Goal: Task Accomplishment & Management: Complete application form

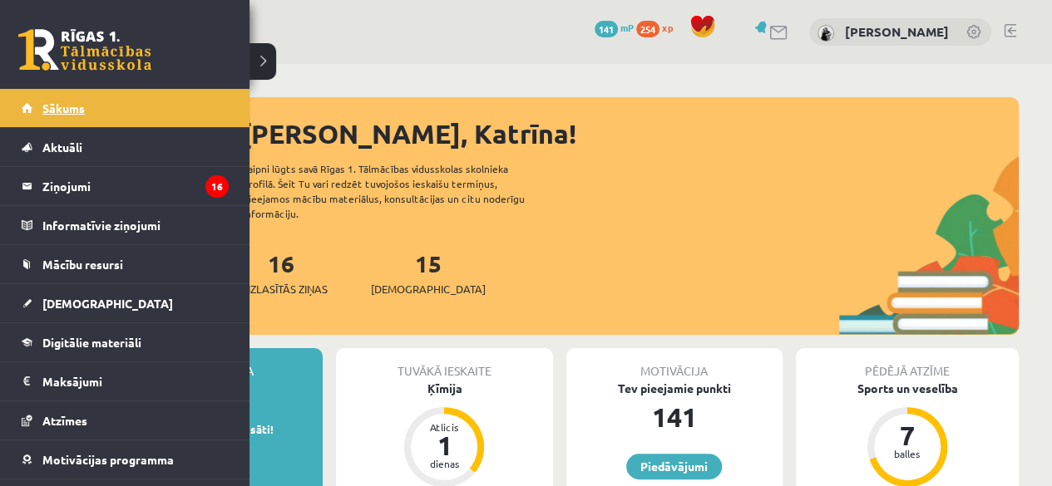
click at [76, 102] on span "Sākums" at bounding box center [63, 108] width 42 height 15
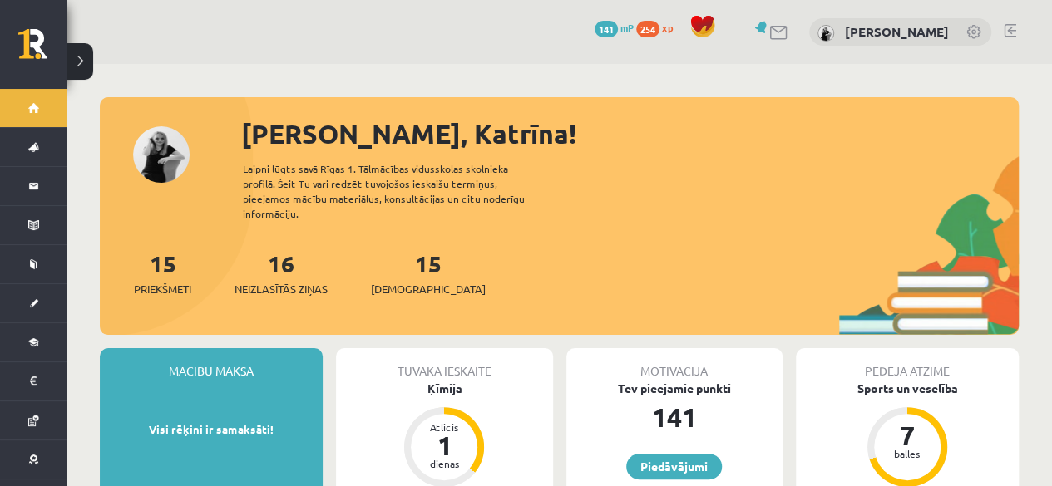
click at [771, 24] on link at bounding box center [762, 27] width 17 height 12
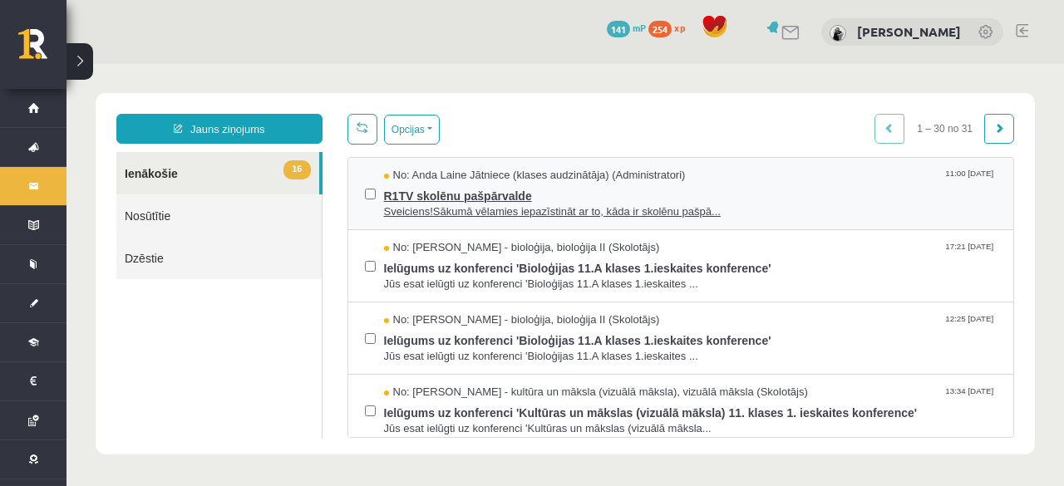
click at [815, 194] on span "R1TV skolēnu pašpārvalde" at bounding box center [690, 194] width 613 height 21
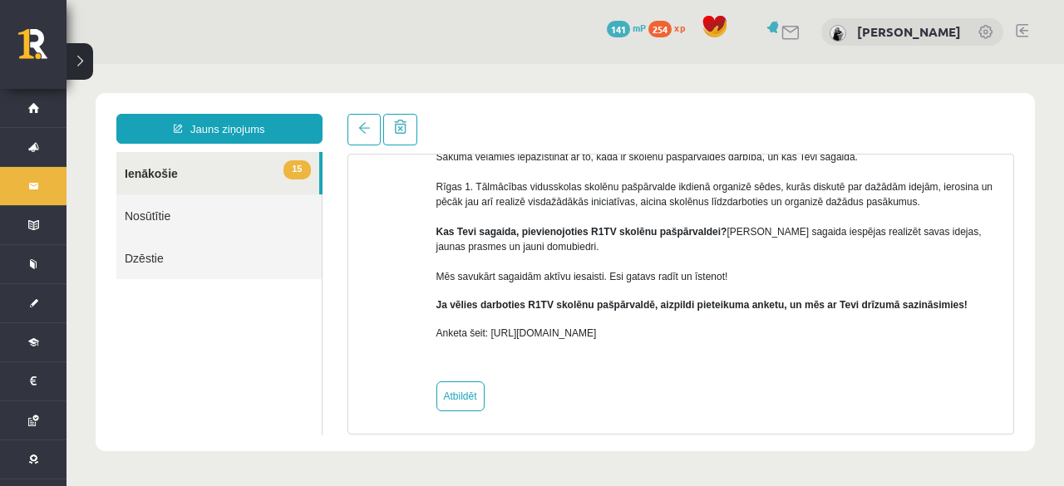
scroll to position [173, 0]
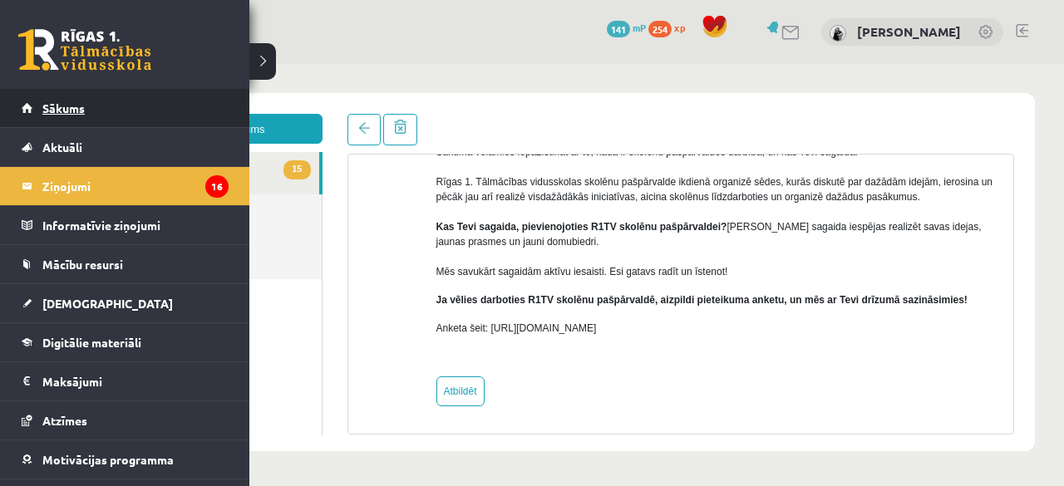
click at [28, 104] on link "Sākums" at bounding box center [125, 108] width 207 height 38
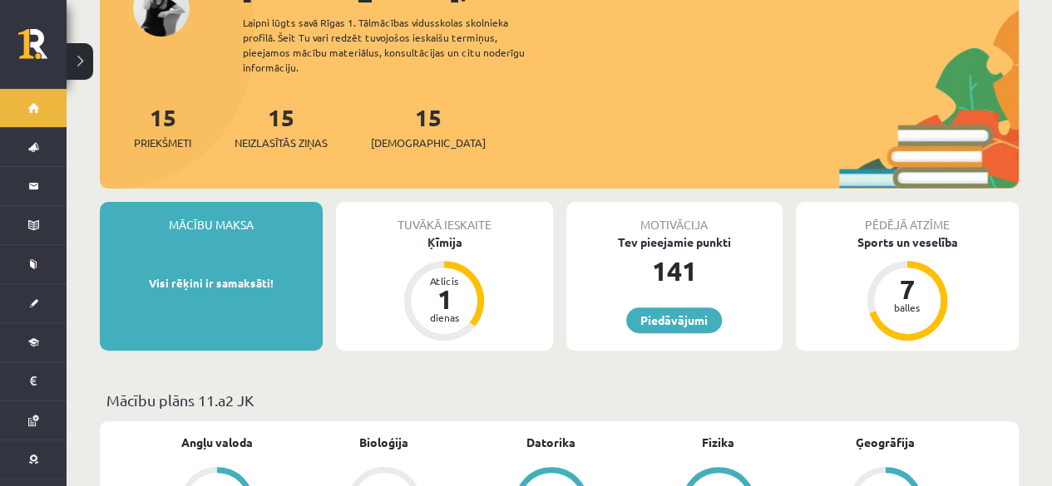
scroll to position [154, 0]
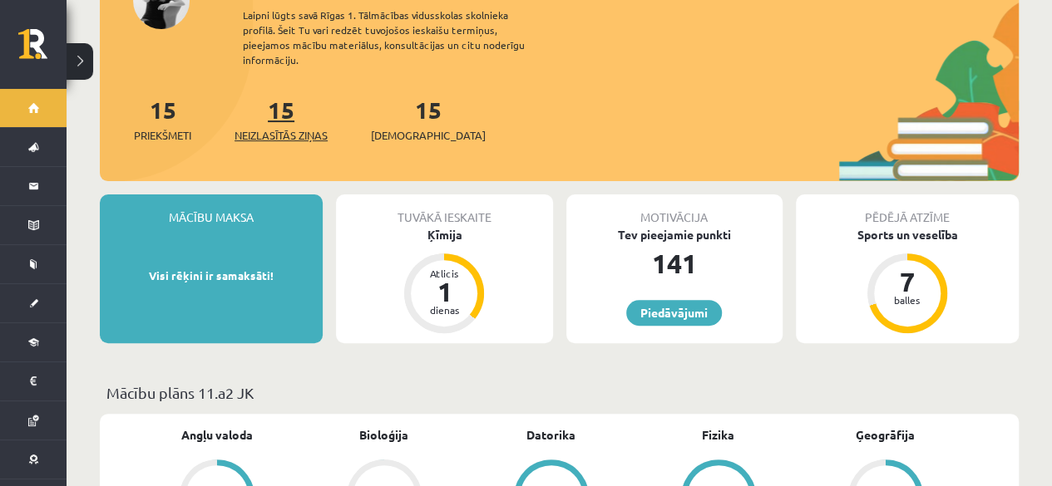
click at [289, 95] on link "15 Neizlasītās ziņas" at bounding box center [280, 119] width 93 height 49
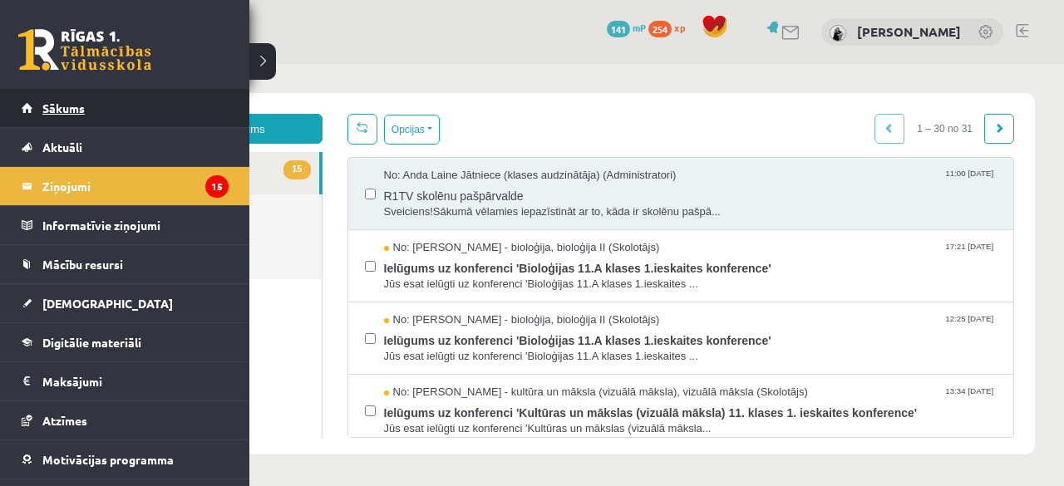
click at [29, 104] on link "Sākums" at bounding box center [125, 108] width 207 height 38
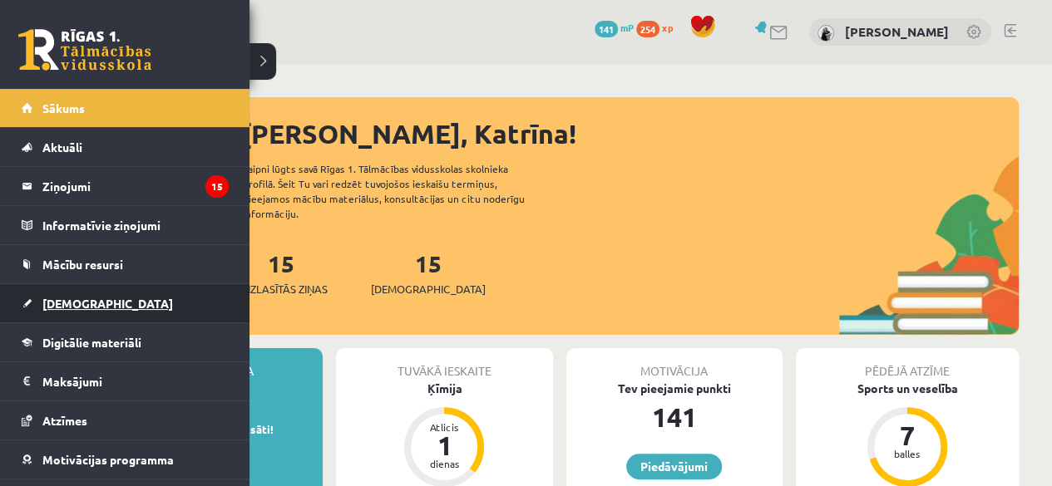
click at [40, 311] on link "[DEMOGRAPHIC_DATA]" at bounding box center [125, 303] width 207 height 38
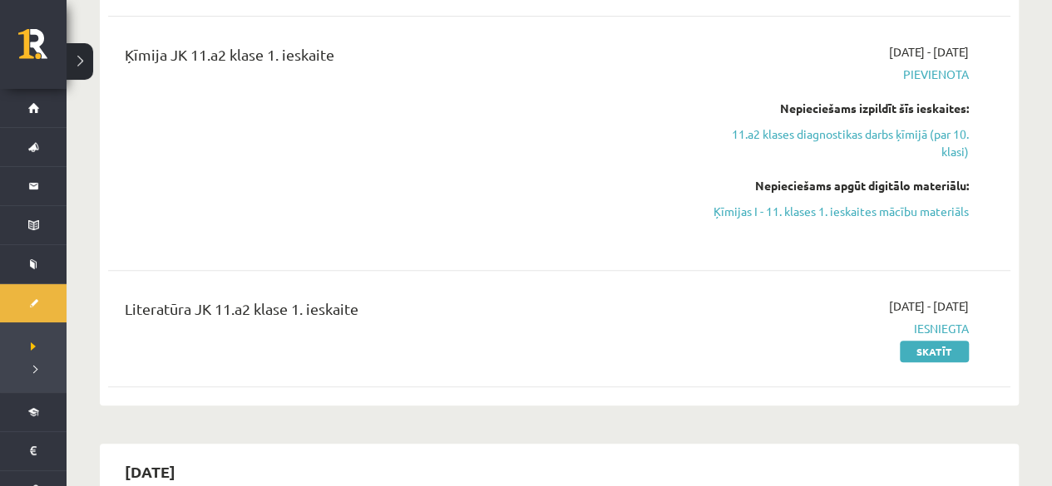
scroll to position [296, 0]
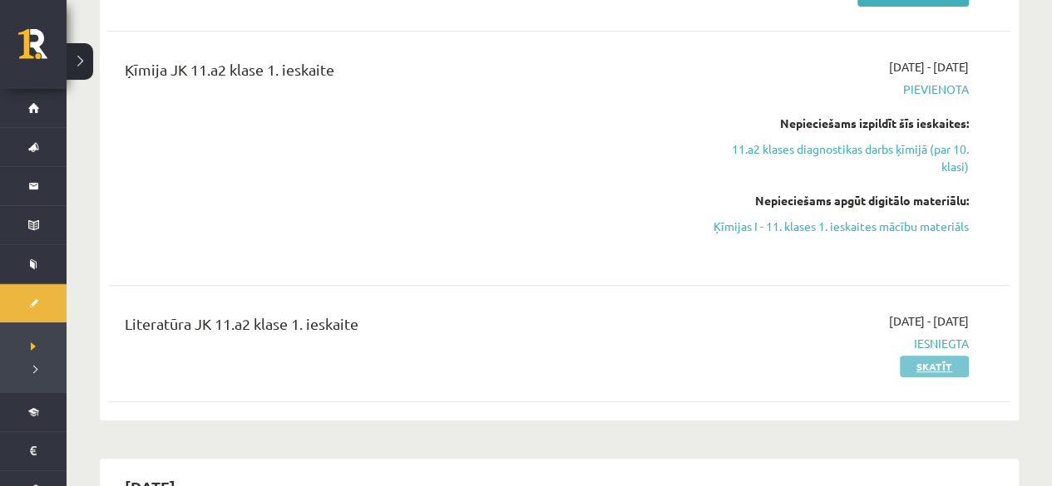
click at [955, 363] on link "Skatīt" at bounding box center [933, 367] width 69 height 22
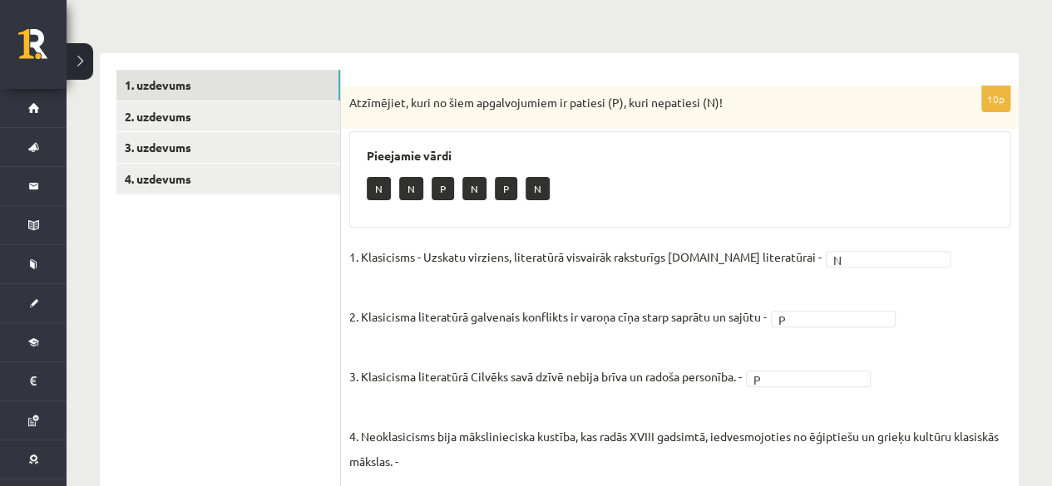
scroll to position [182, 0]
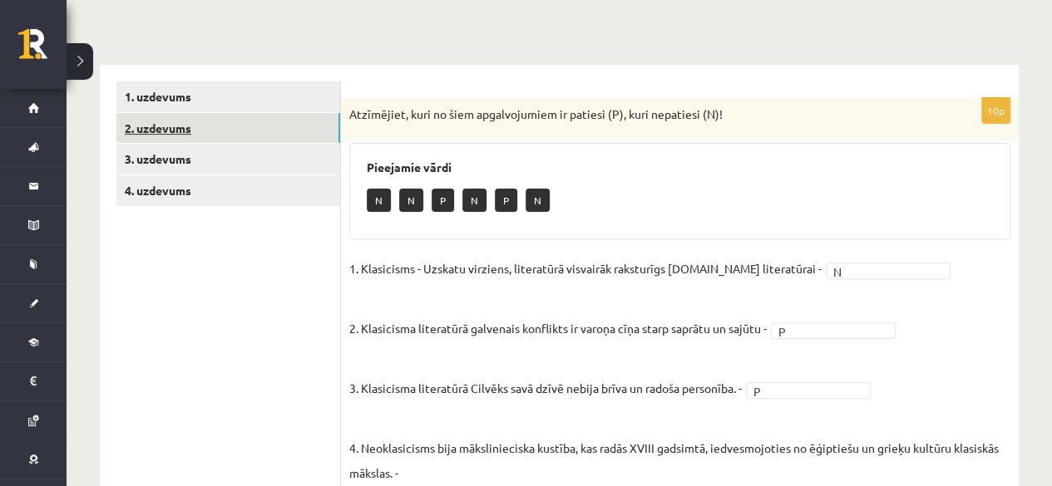
click at [180, 137] on link "2. uzdevums" at bounding box center [228, 128] width 224 height 31
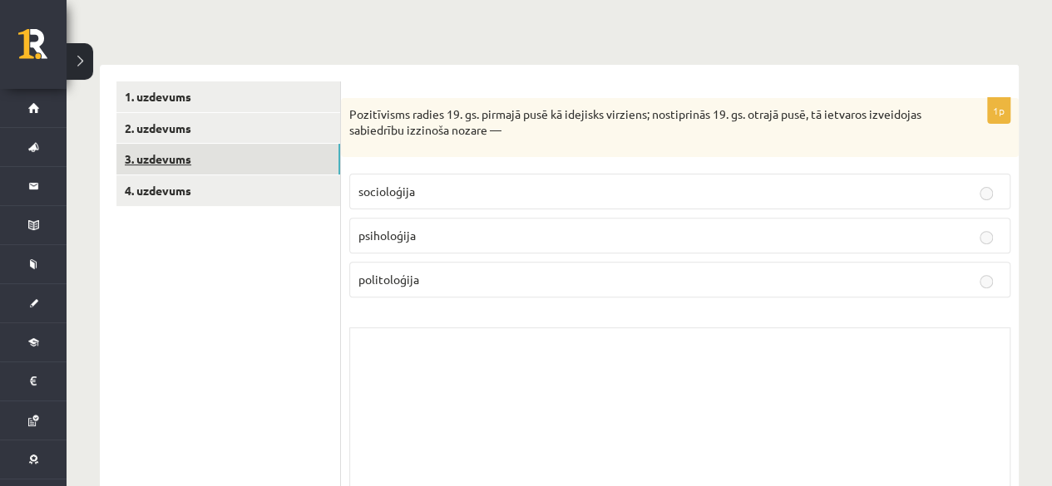
click at [231, 162] on link "3. uzdevums" at bounding box center [228, 159] width 224 height 31
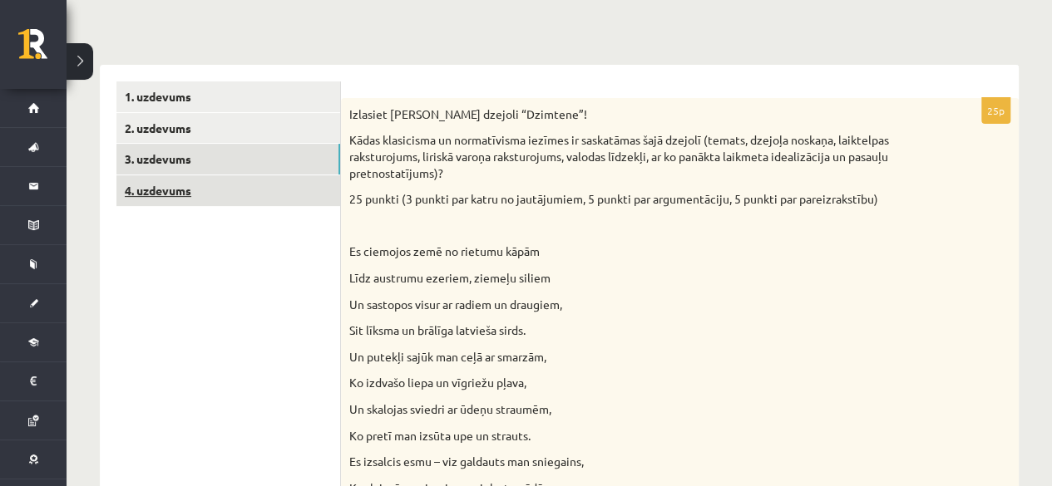
scroll to position [0, 0]
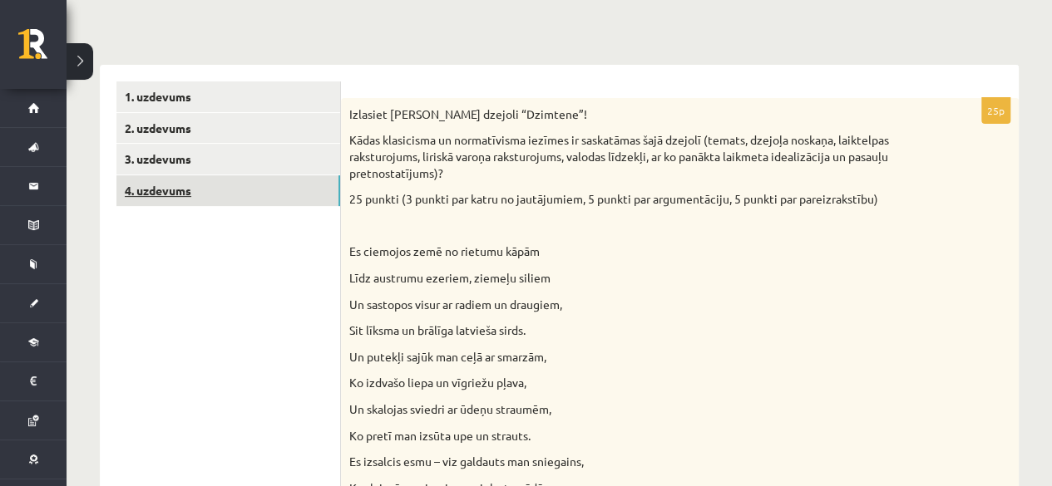
click at [259, 192] on link "4. uzdevums" at bounding box center [228, 190] width 224 height 31
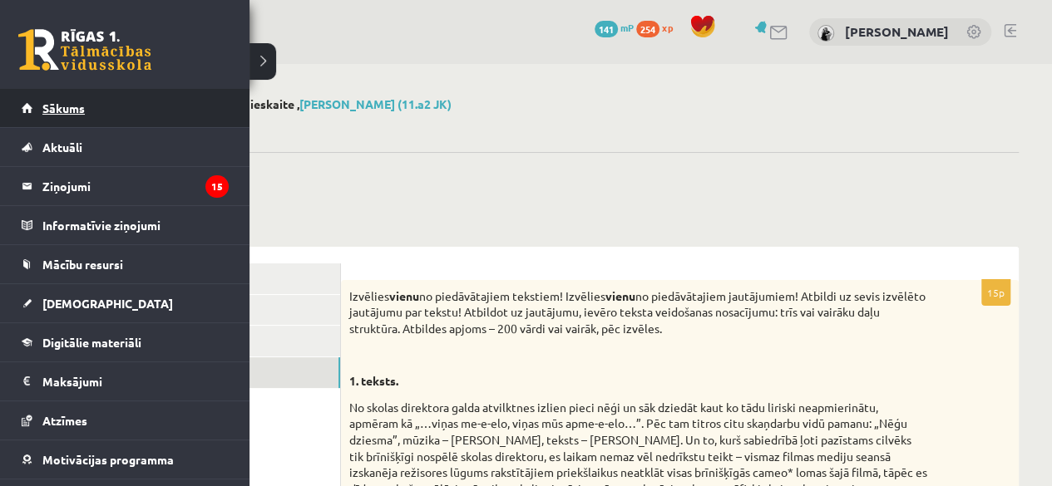
click at [36, 105] on link "Sākums" at bounding box center [125, 108] width 207 height 38
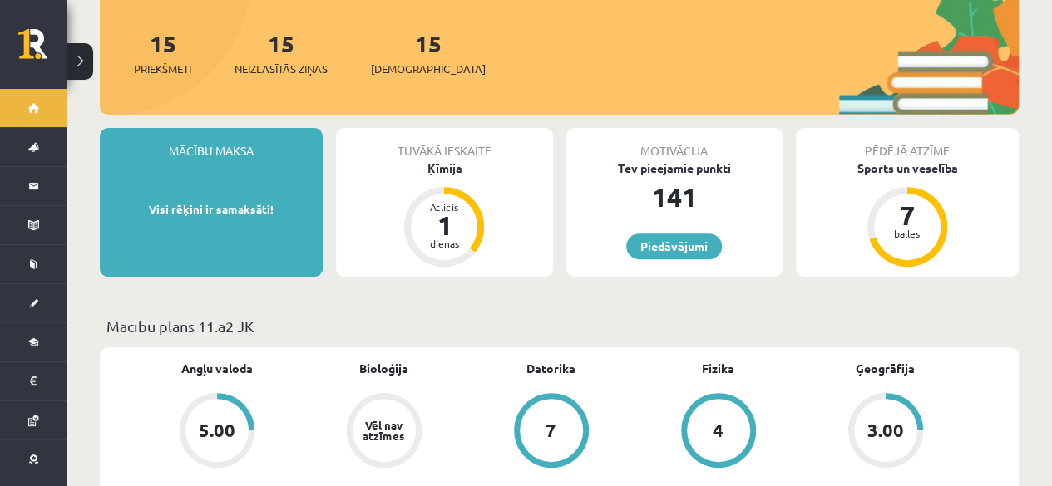
scroll to position [201, 0]
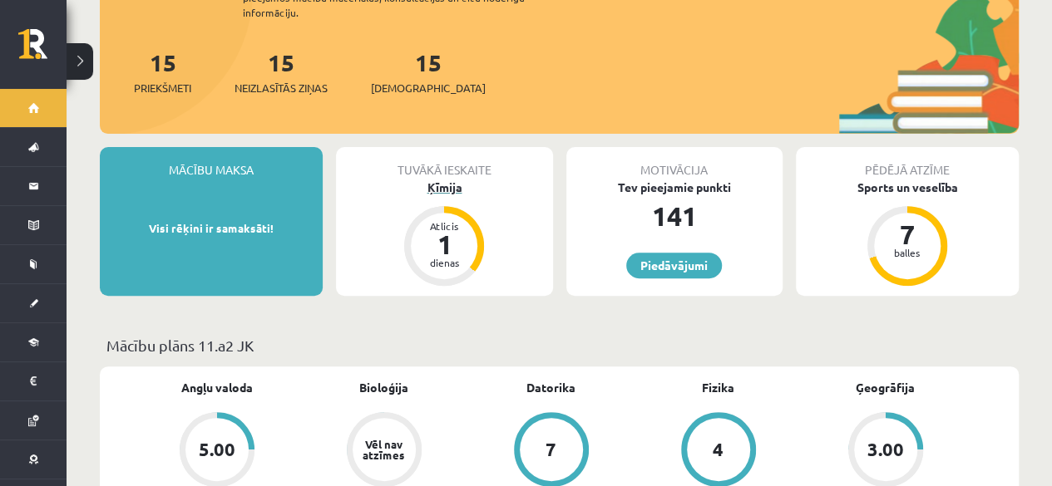
click at [447, 179] on div "Ķīmija" at bounding box center [444, 187] width 216 height 17
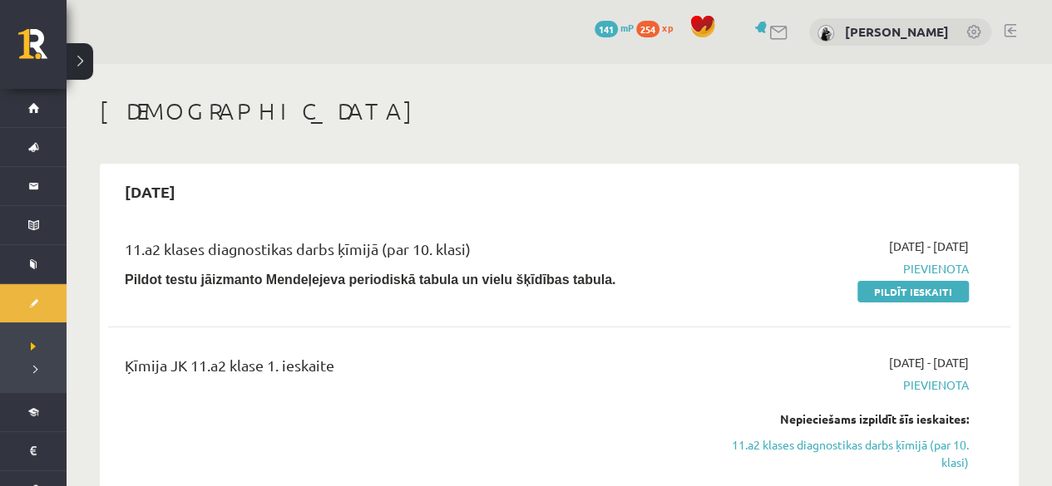
scroll to position [151, 0]
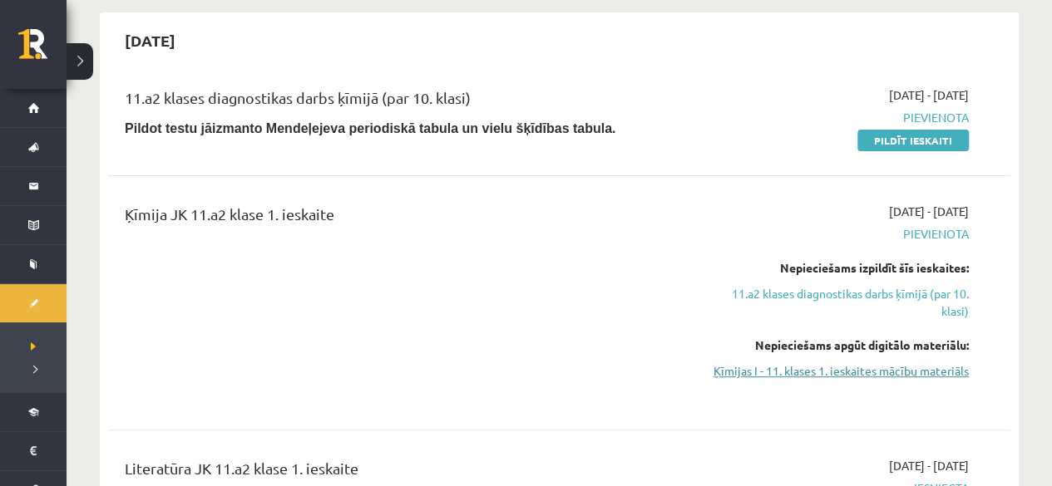
click at [884, 375] on link "Ķīmijas I - 11. klases 1. ieskaites mācību materiāls" at bounding box center [836, 370] width 264 height 17
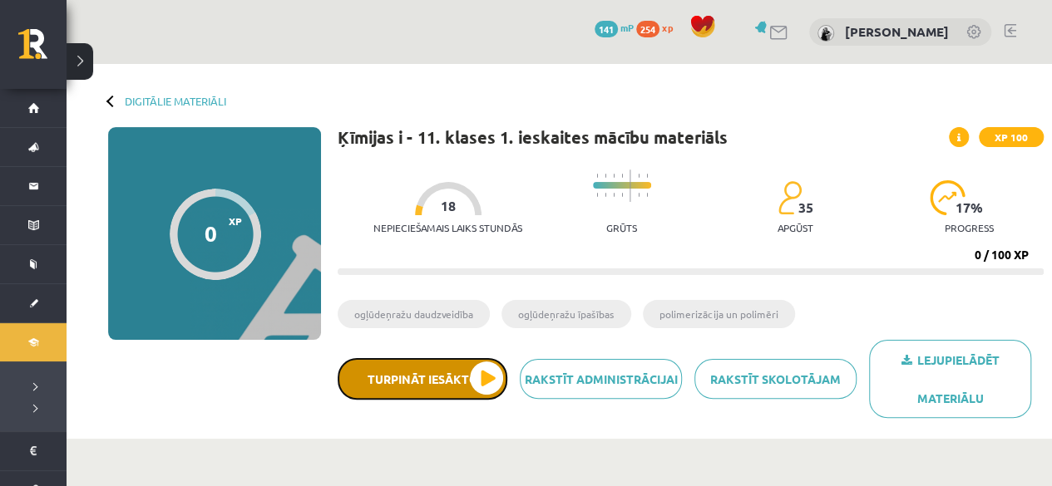
click at [401, 387] on button "Turpināt iesākto" at bounding box center [422, 379] width 170 height 42
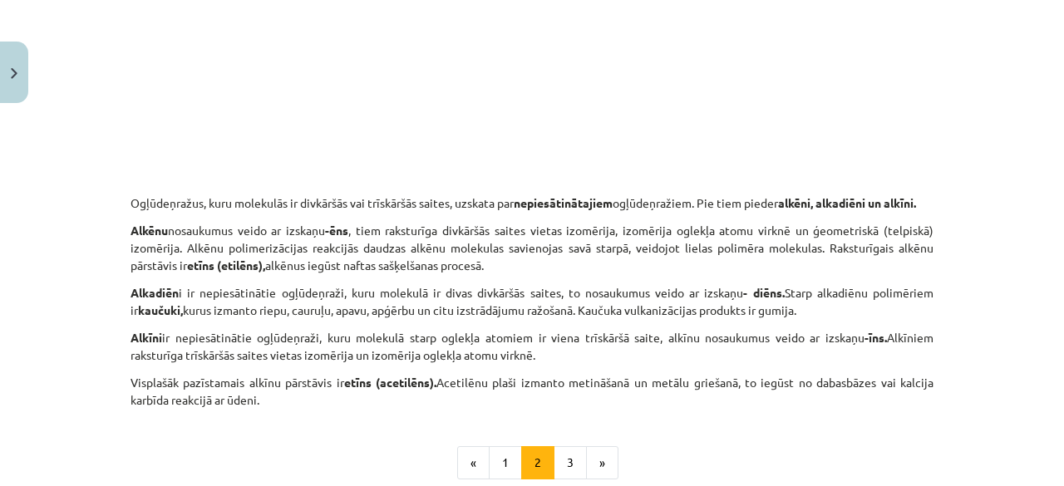
scroll to position [2697, 0]
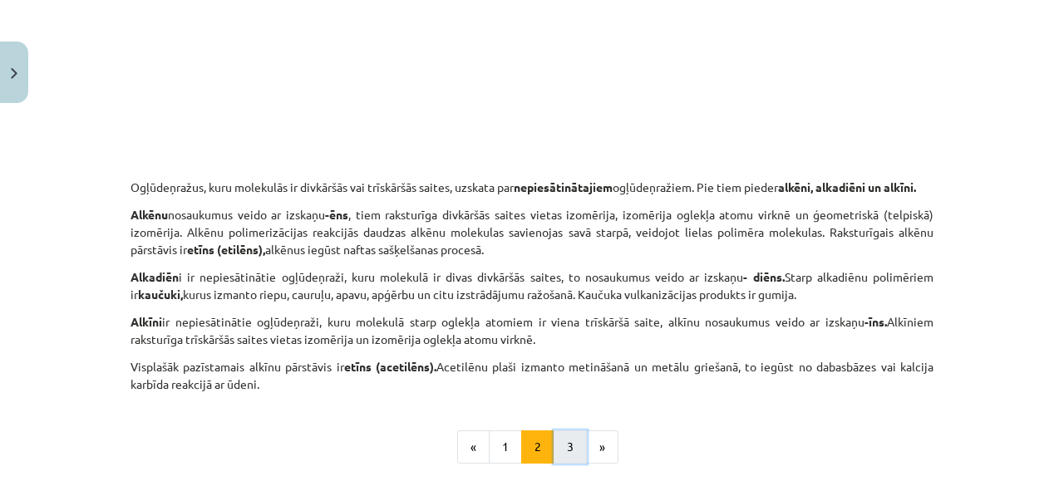
click at [558, 464] on button "3" at bounding box center [570, 447] width 33 height 33
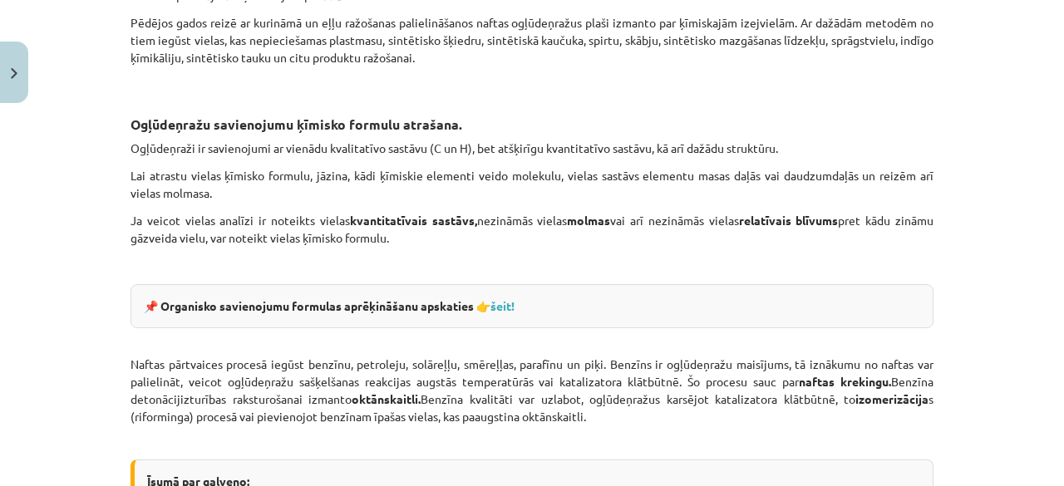
scroll to position [2923, 0]
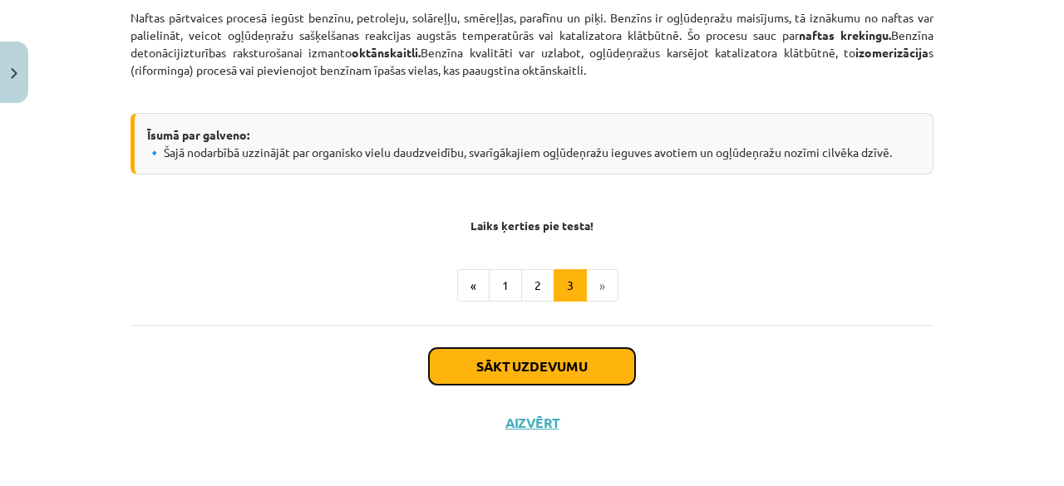
click at [516, 357] on button "Sākt uzdevumu" at bounding box center [532, 366] width 206 height 37
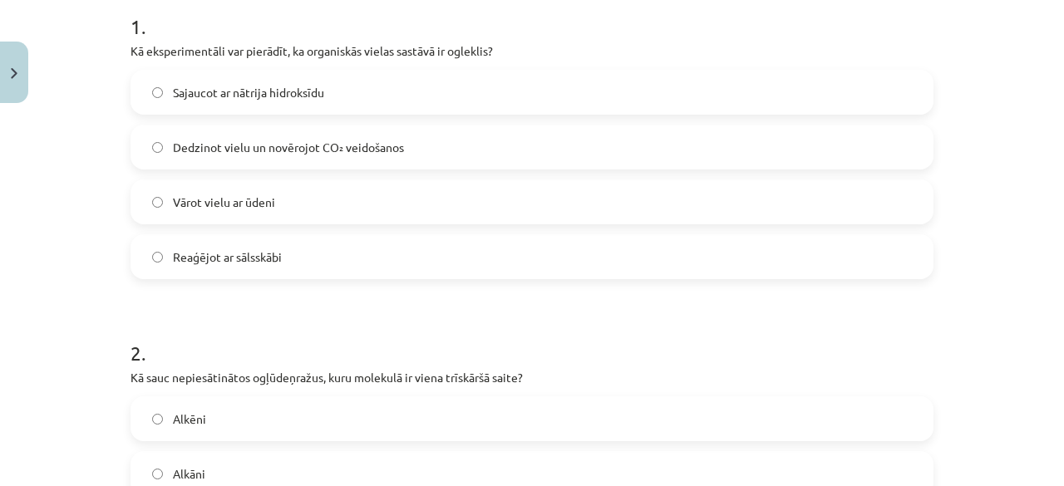
scroll to position [341, 0]
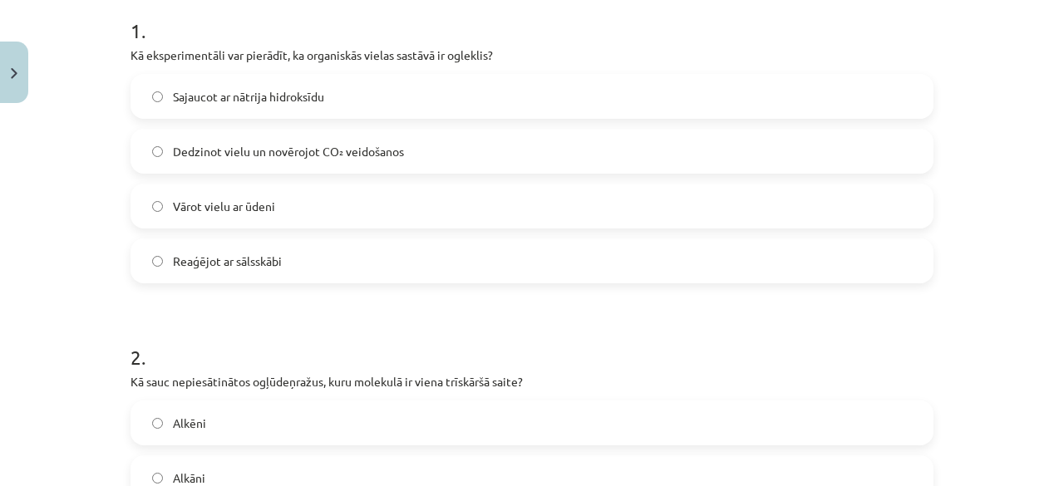
click at [713, 150] on label "Dedzinot vielu un novērojot CO₂ veidošanos" at bounding box center [532, 152] width 800 height 42
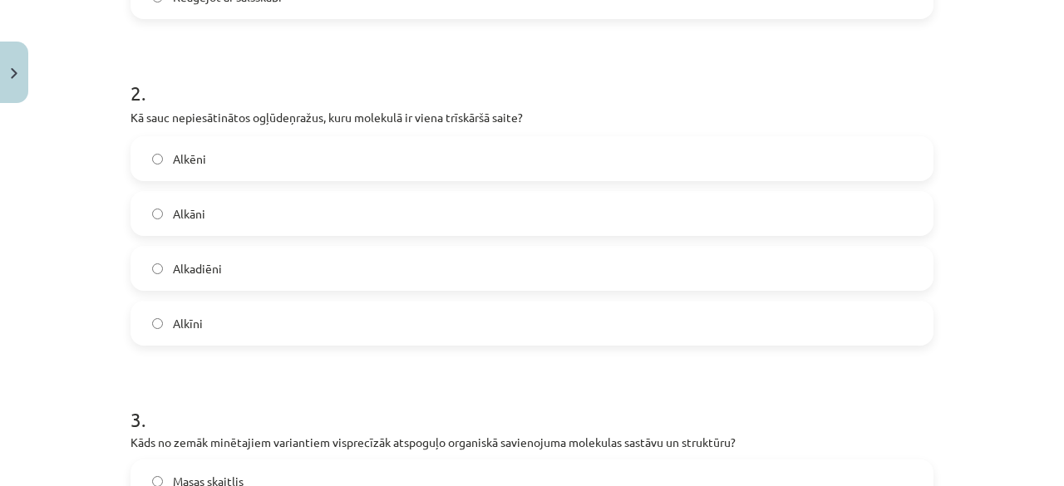
scroll to position [608, 0]
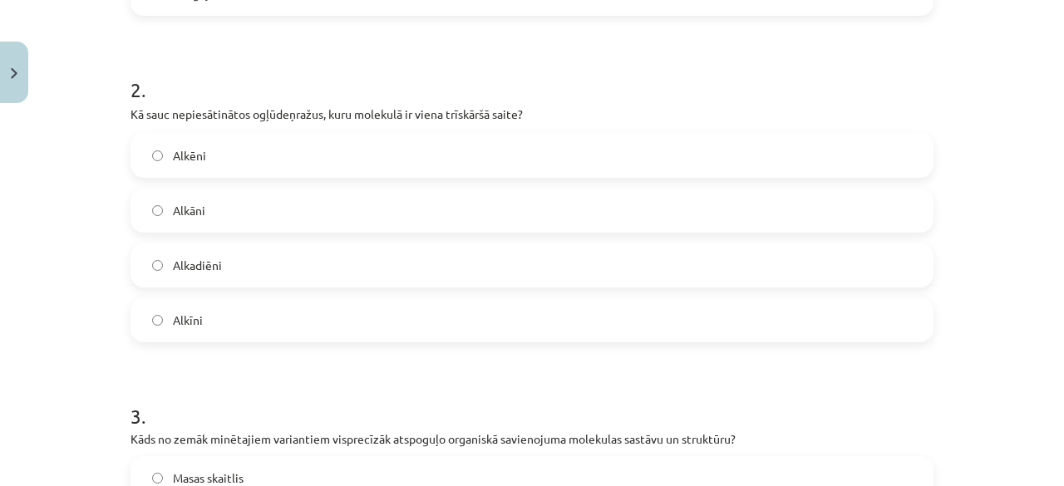
click at [869, 317] on label "Alkīni" at bounding box center [532, 320] width 800 height 42
drag, startPoint x: 1051, startPoint y: 154, endPoint x: 1051, endPoint y: 188, distance: 34.1
click at [1051, 188] on div "Mācību tēma: Ķīmijas i - 11. klases 1. ieskaites mācību materiāls #2 1. tema. O…" at bounding box center [532, 243] width 1064 height 486
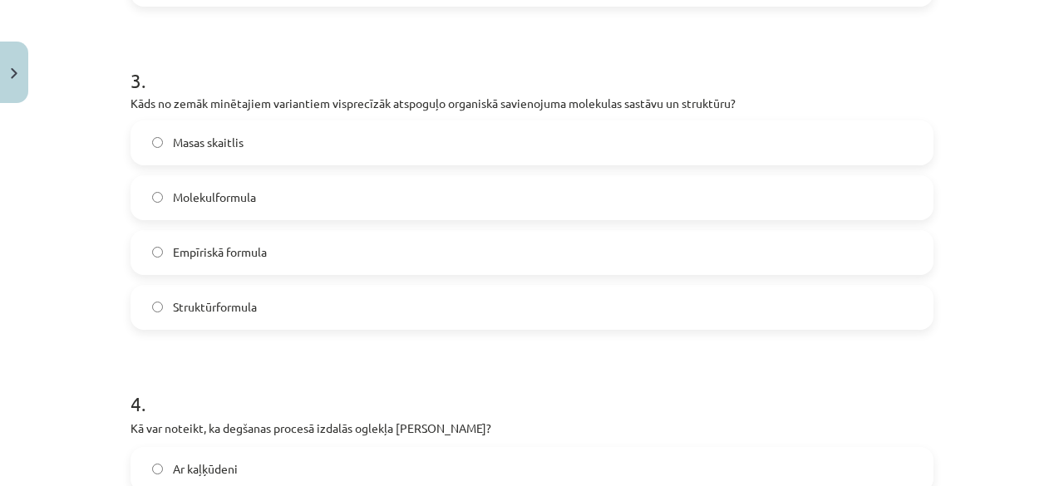
scroll to position [948, 0]
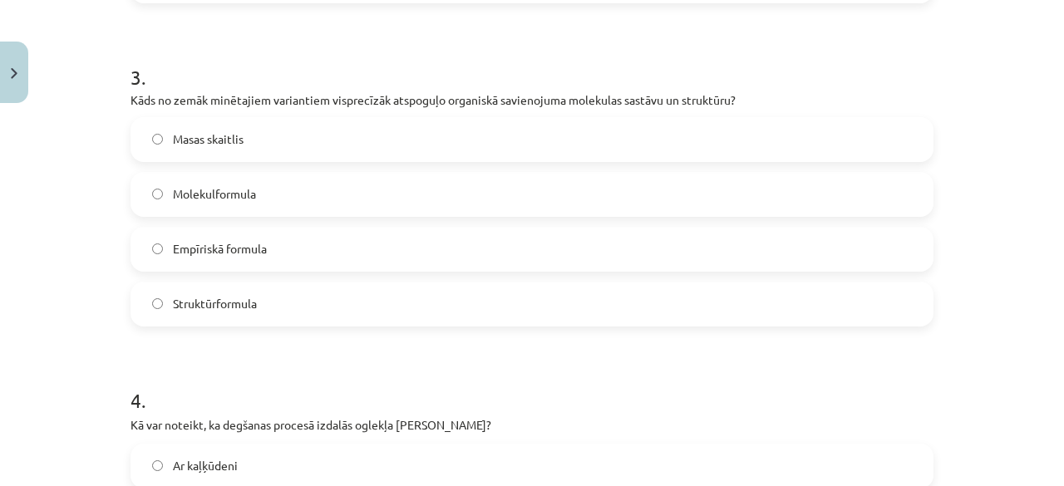
click at [394, 195] on label "Molekulformula" at bounding box center [532, 195] width 800 height 42
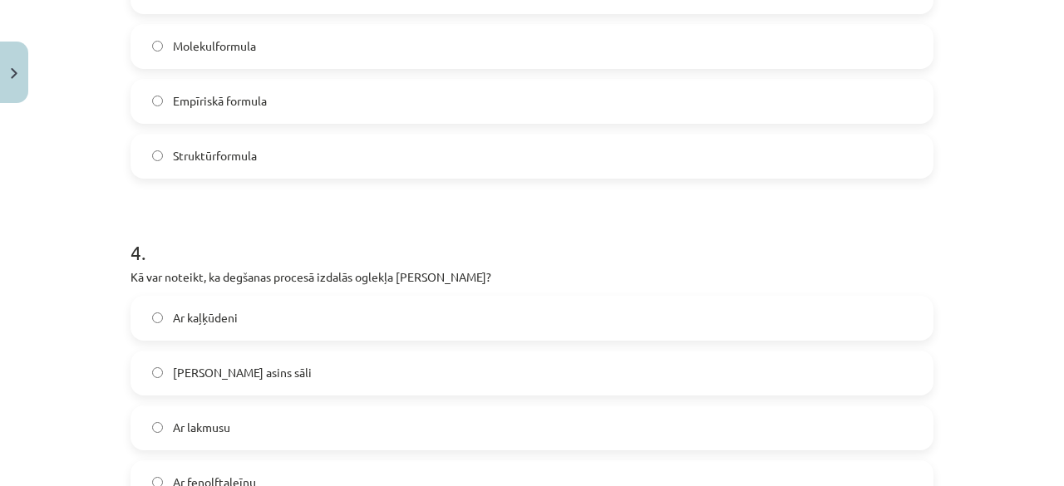
scroll to position [1122, 0]
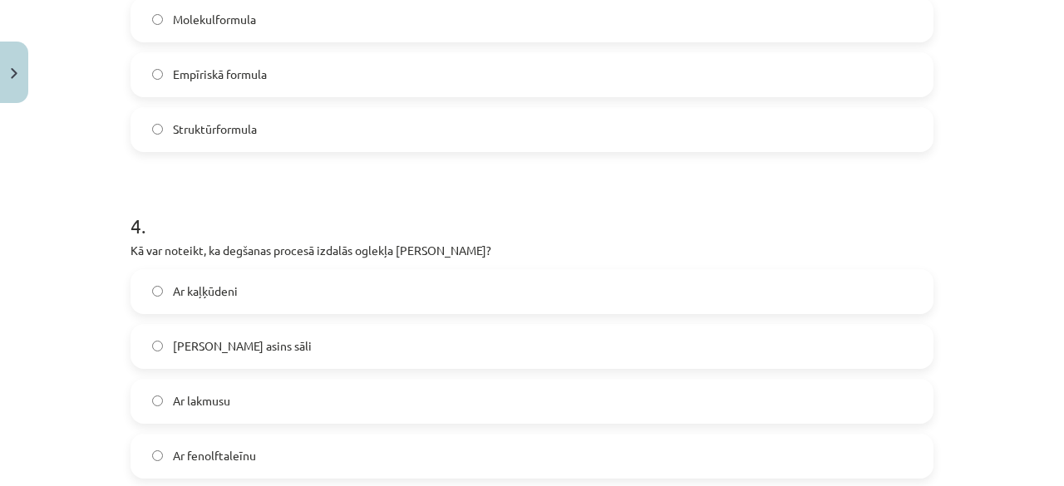
click at [851, 278] on label "Ar kaļķūdeni" at bounding box center [532, 292] width 800 height 42
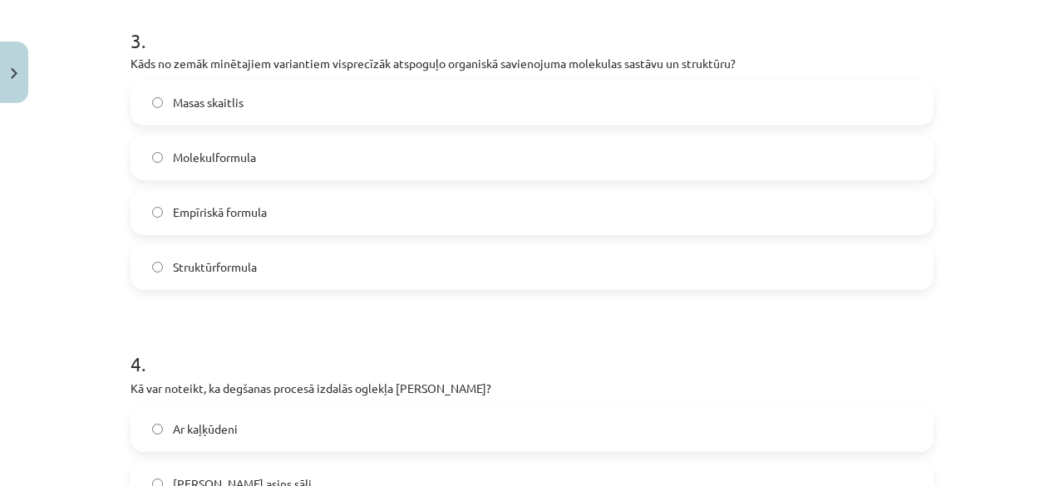
scroll to position [938, 0]
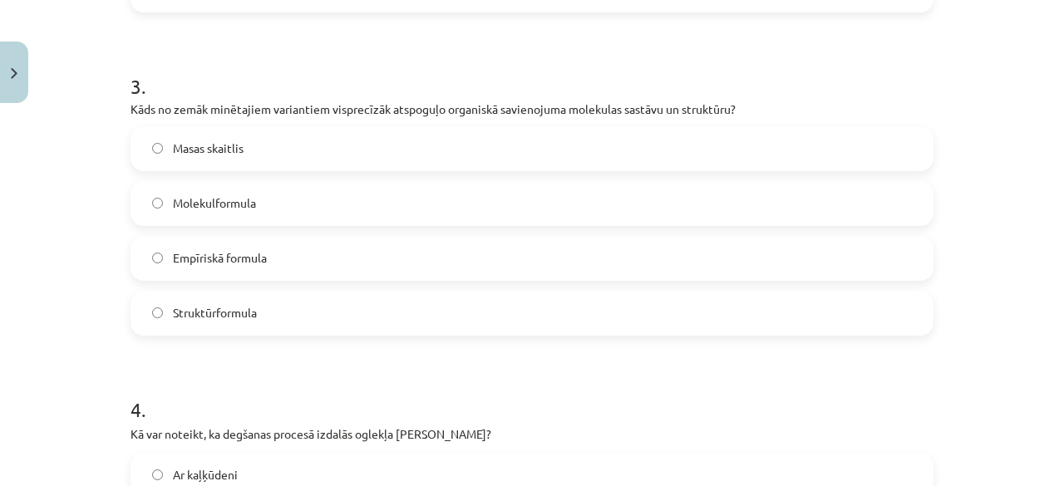
click at [695, 306] on label "Struktūrformula" at bounding box center [532, 314] width 800 height 42
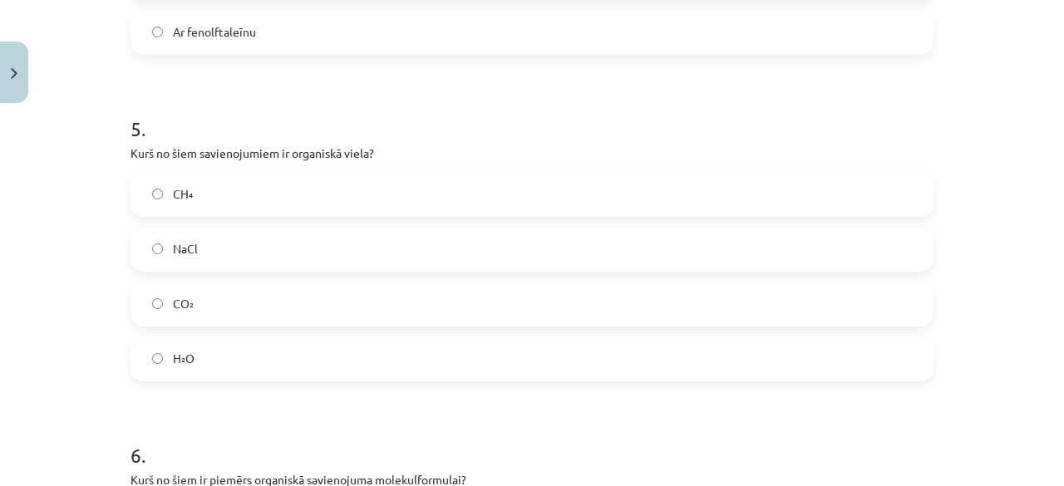
scroll to position [1561, 0]
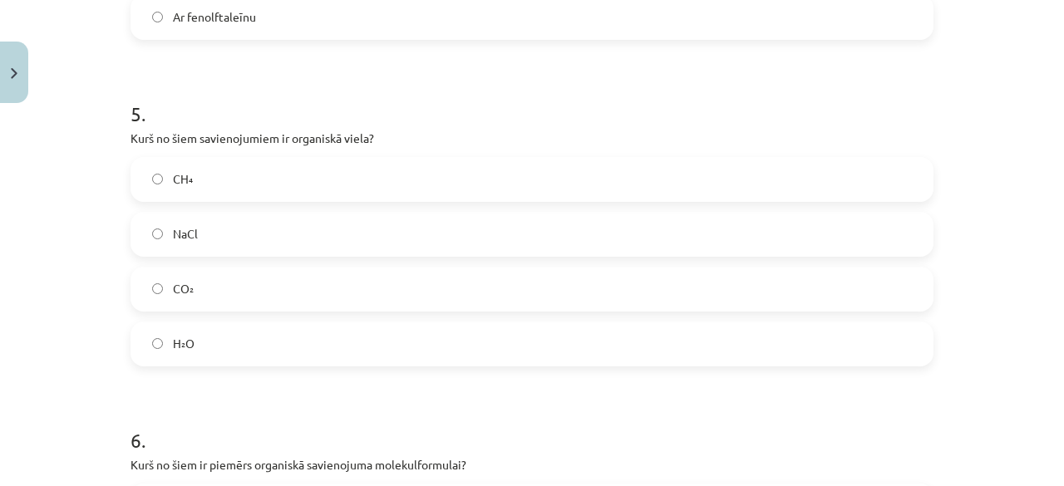
click at [760, 178] on label "CH₄" at bounding box center [532, 180] width 800 height 42
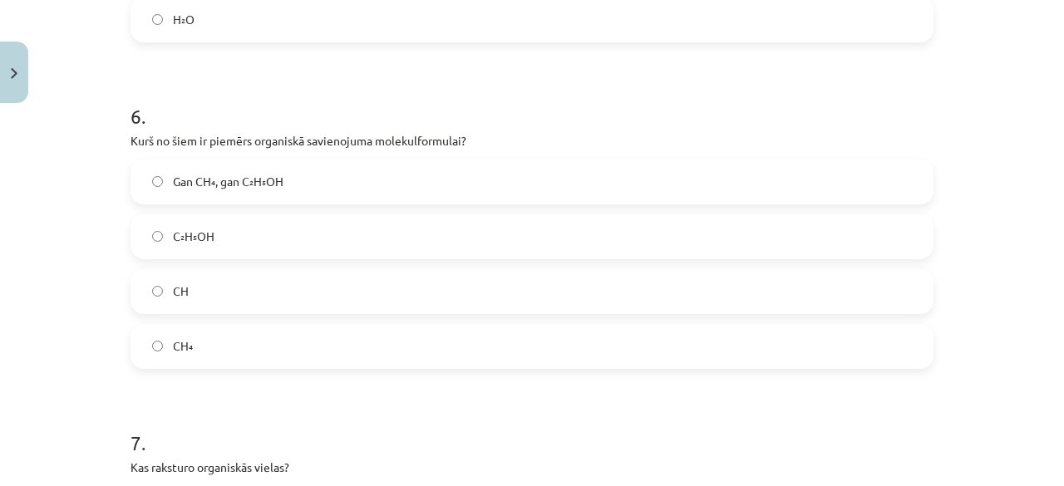
scroll to position [1881, 0]
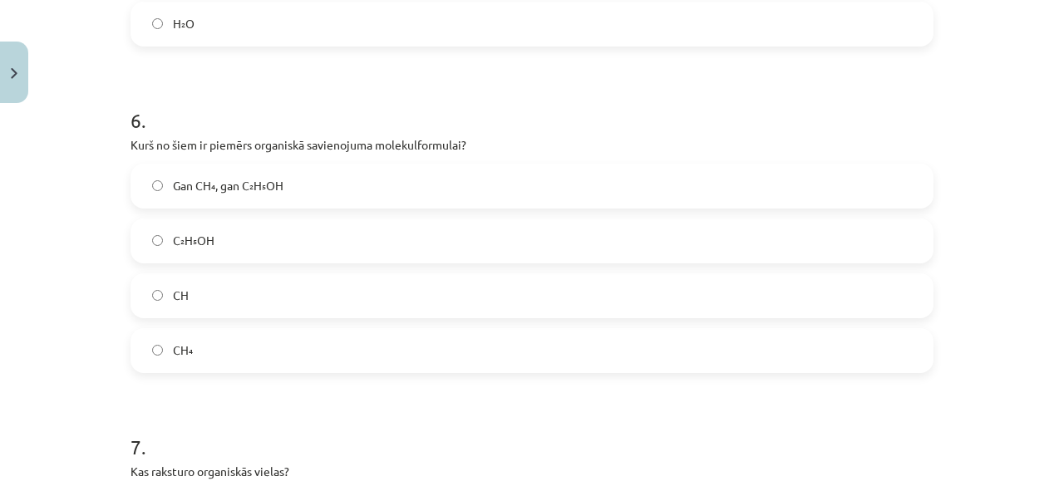
click at [263, 184] on span "Gan CH₄, gan C₂H₅OH" at bounding box center [228, 185] width 111 height 17
click at [251, 357] on label "CH₄" at bounding box center [532, 351] width 800 height 42
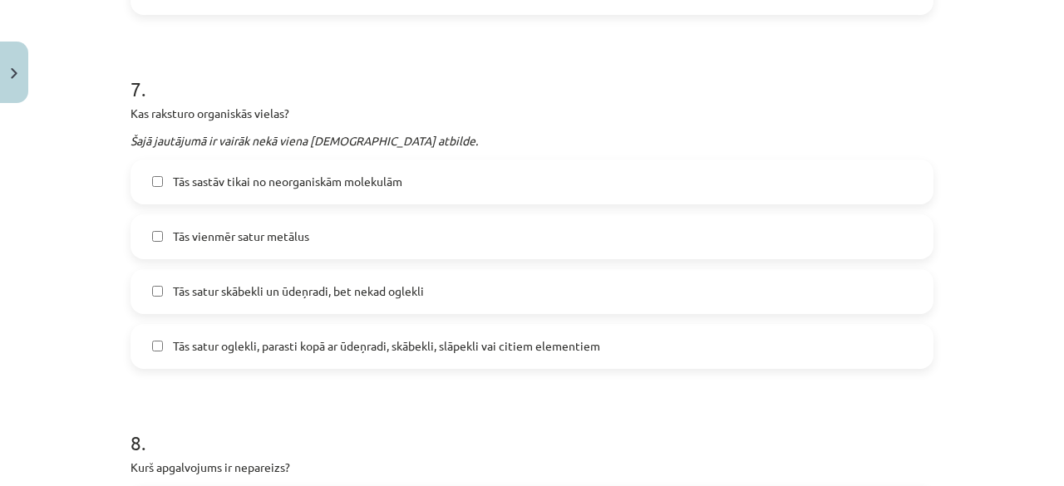
scroll to position [2255, 0]
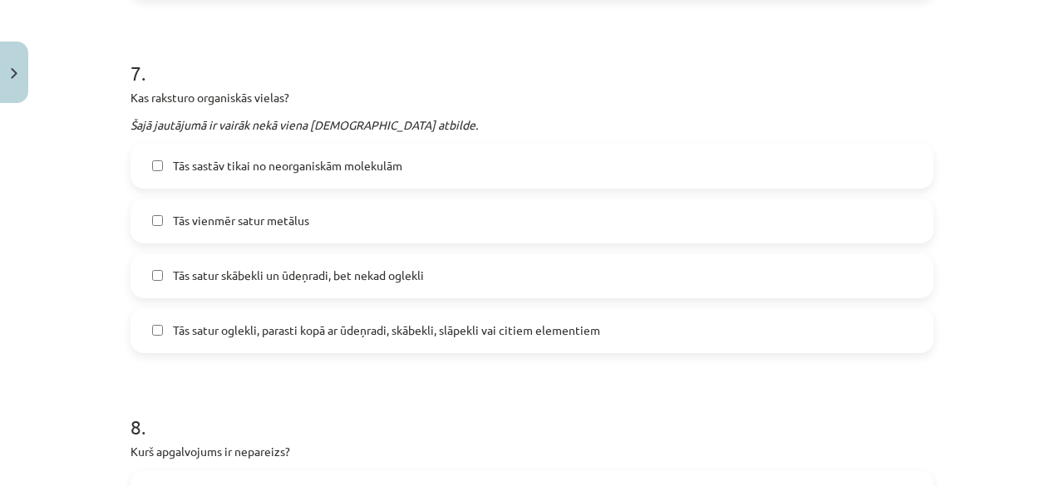
click at [599, 333] on label "Tās satur oglekli, parasti kopā ar ūdeņradi, skābekli, slāpekli vai citiem elem…" at bounding box center [532, 331] width 800 height 42
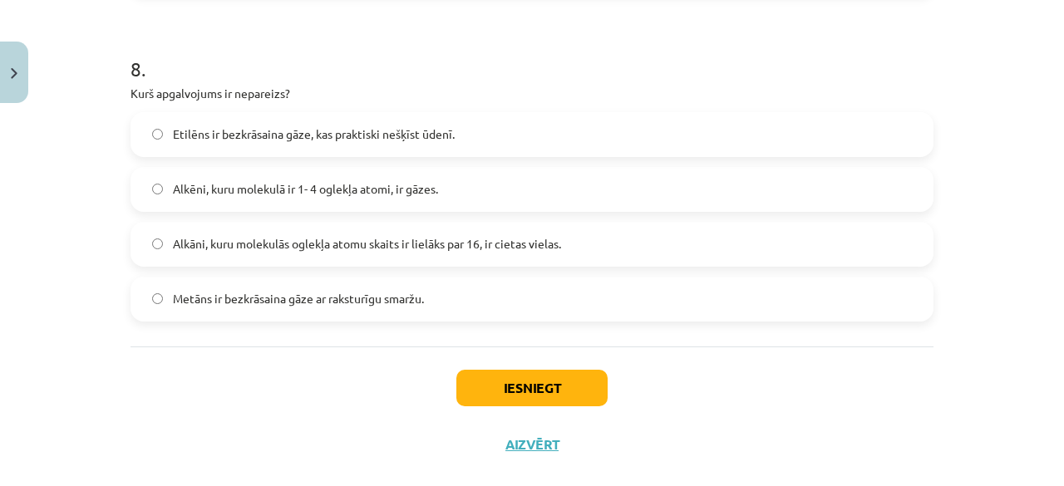
scroll to position [2625, 0]
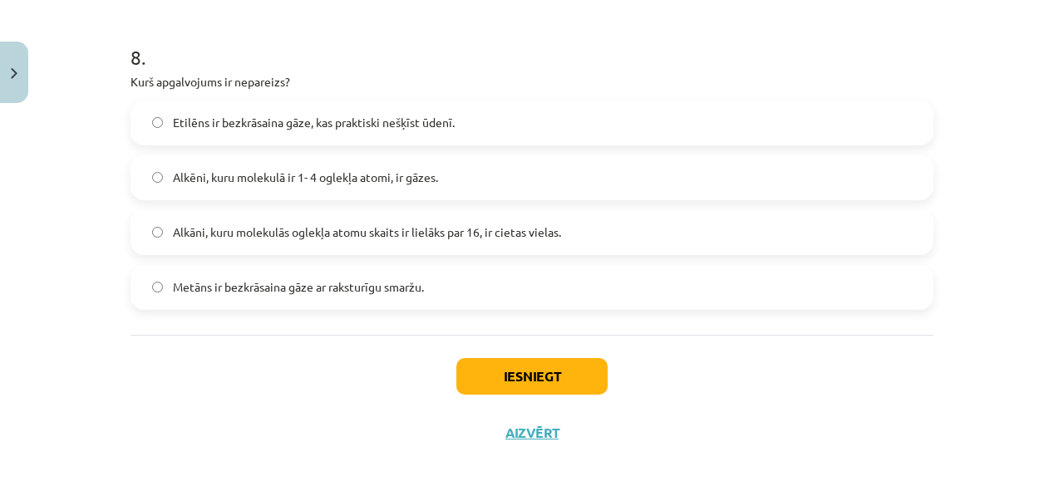
click at [303, 293] on span "Metāns ir bezkrāsaina gāze ar raksturīgu smaržu." at bounding box center [298, 286] width 251 height 17
click at [495, 382] on button "Iesniegt" at bounding box center [531, 376] width 151 height 37
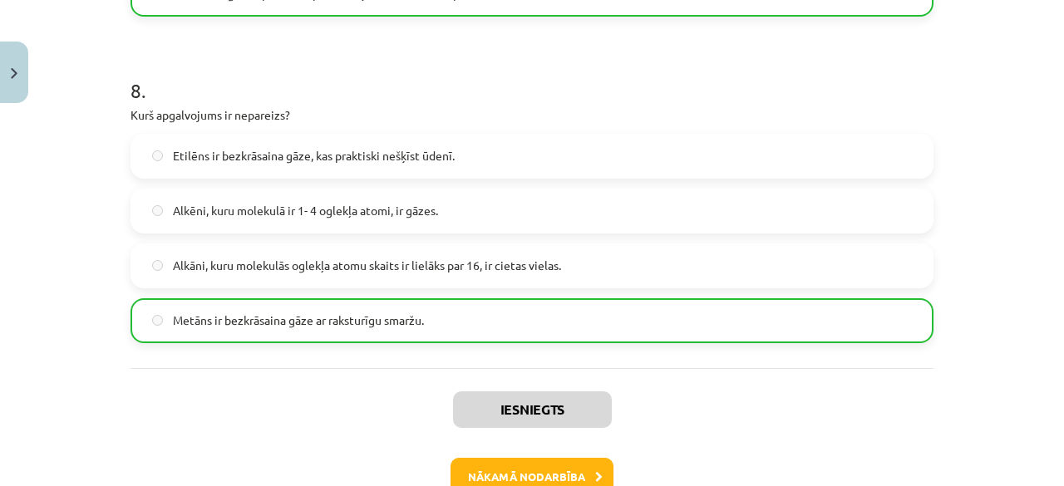
scroll to position [2692, 0]
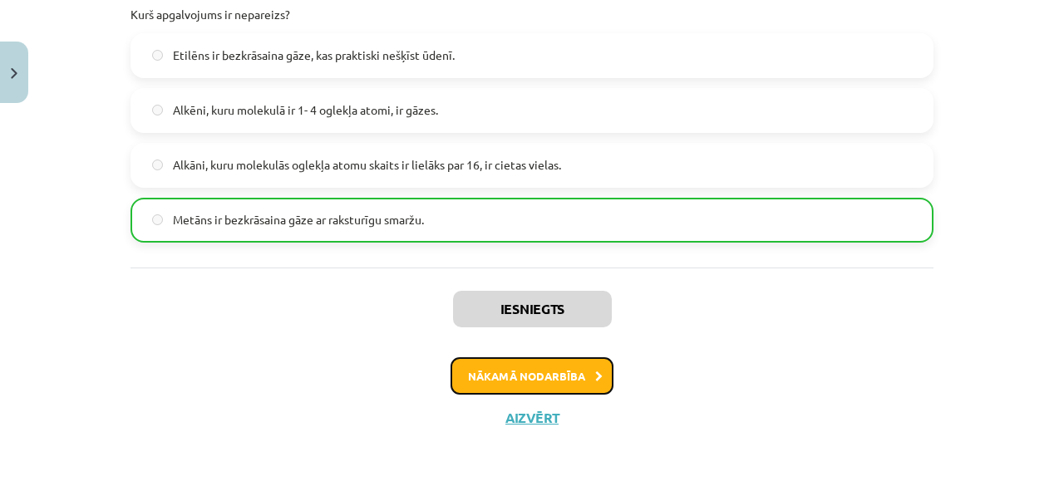
click at [534, 378] on button "Nākamā nodarbība" at bounding box center [532, 376] width 163 height 38
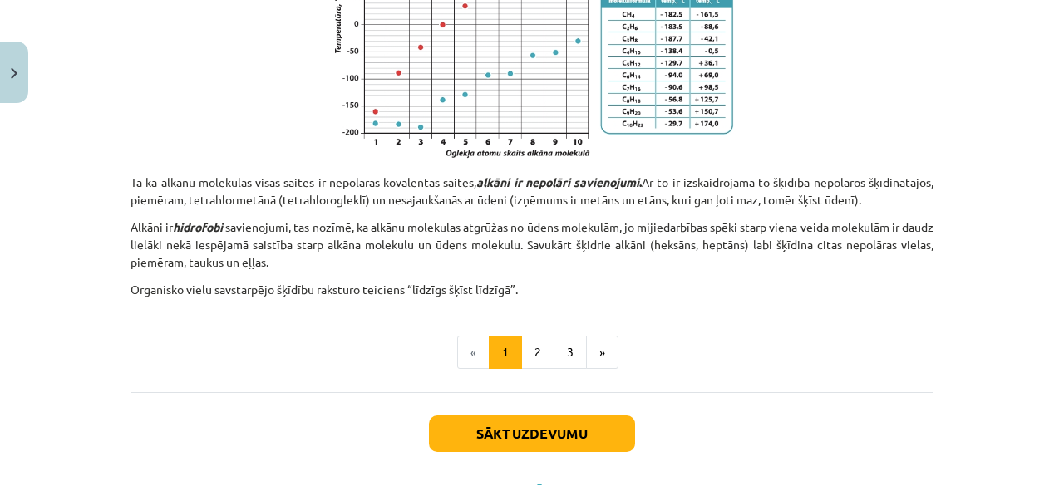
scroll to position [1156, 0]
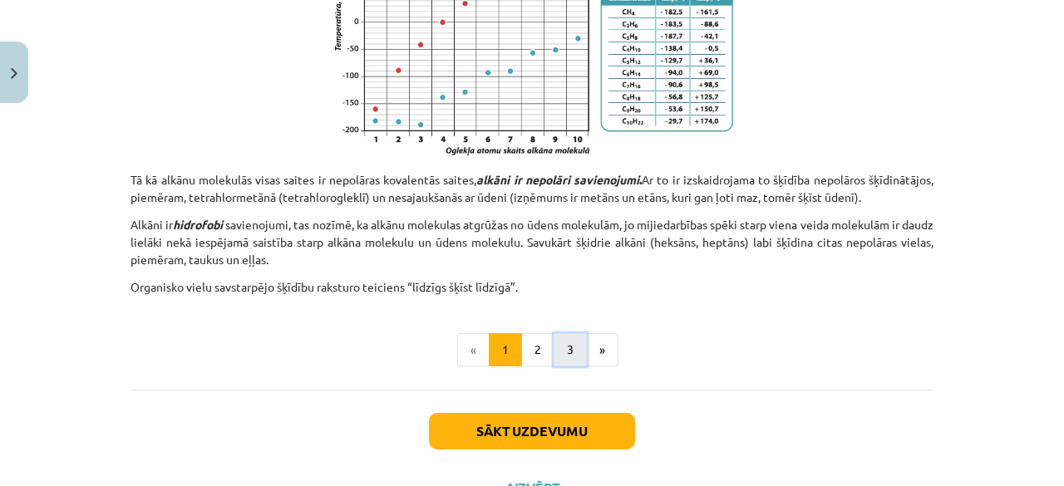
click at [555, 340] on button "3" at bounding box center [570, 349] width 33 height 33
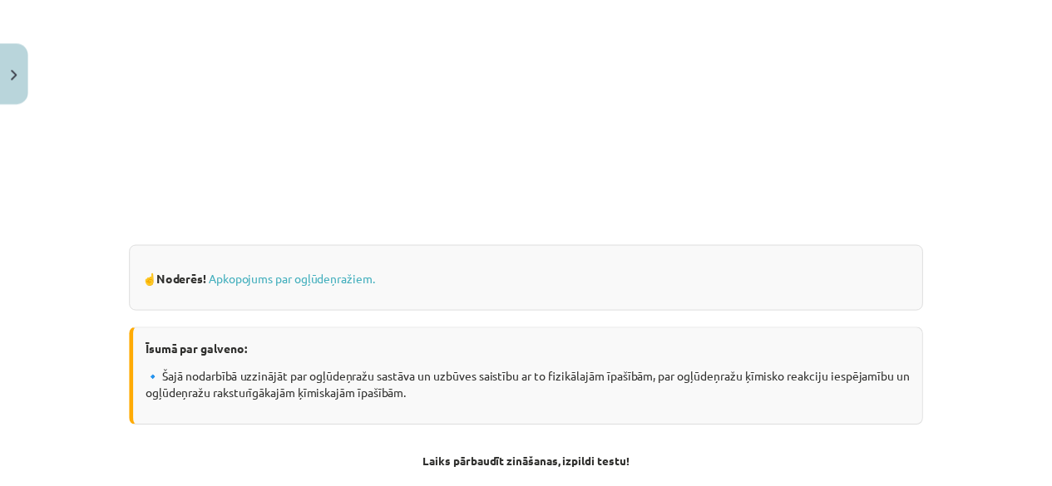
scroll to position [953, 0]
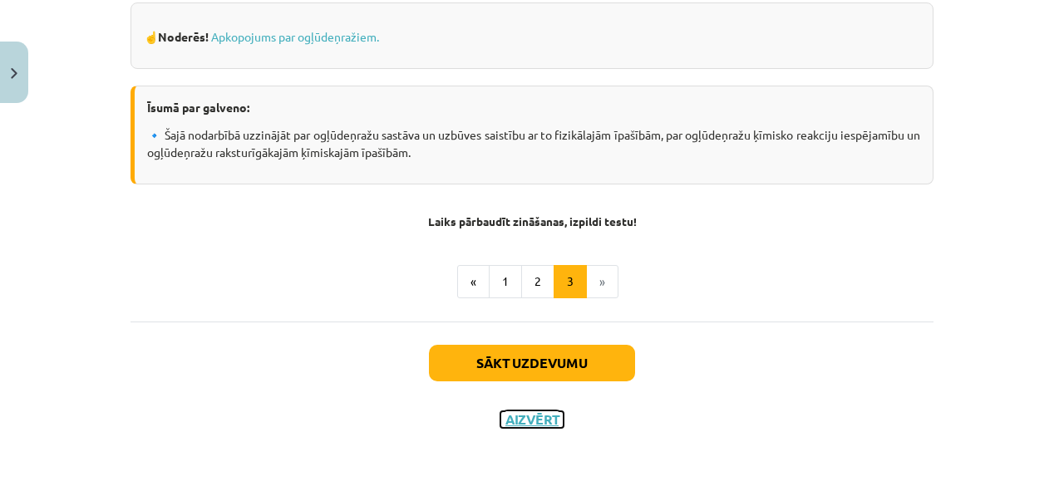
click at [532, 413] on button "Aizvērt" at bounding box center [531, 419] width 63 height 17
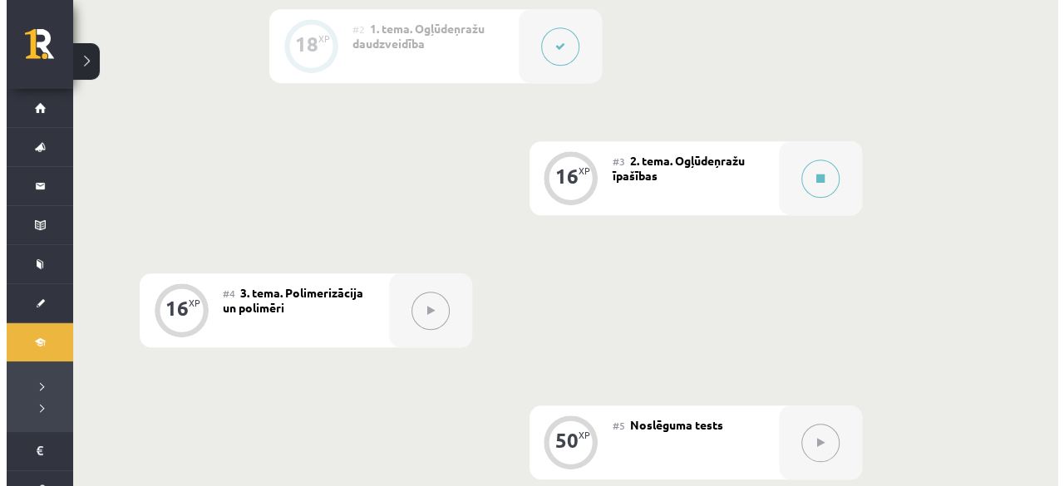
scroll to position [627, 0]
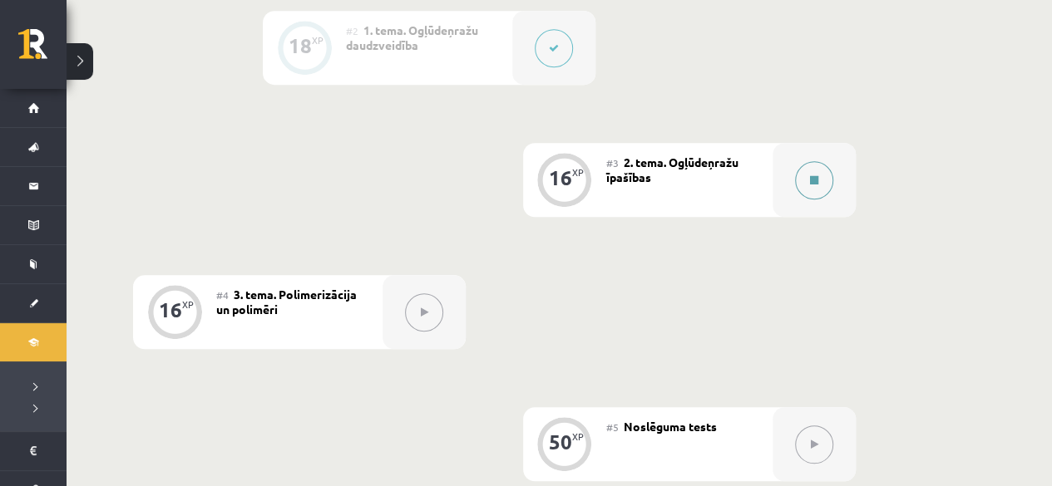
click at [834, 179] on div at bounding box center [813, 180] width 83 height 74
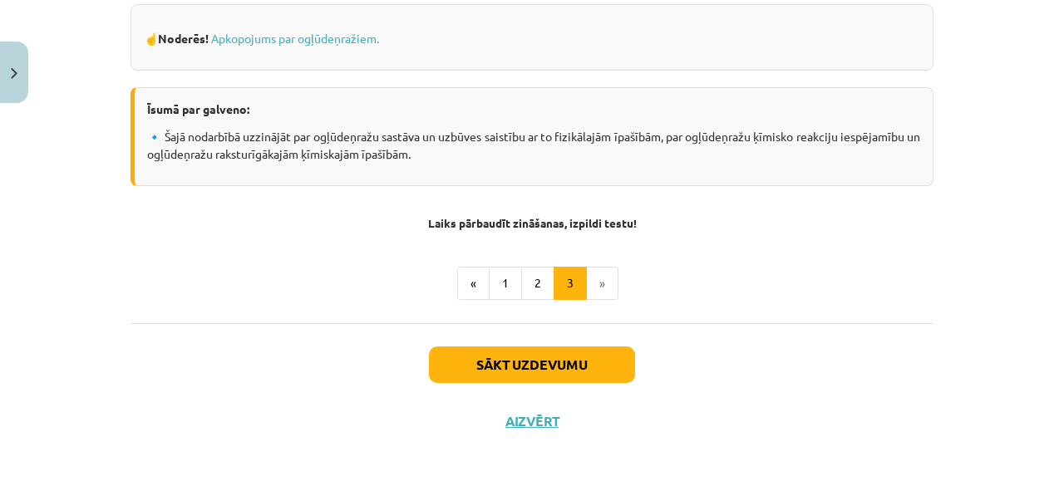
scroll to position [953, 0]
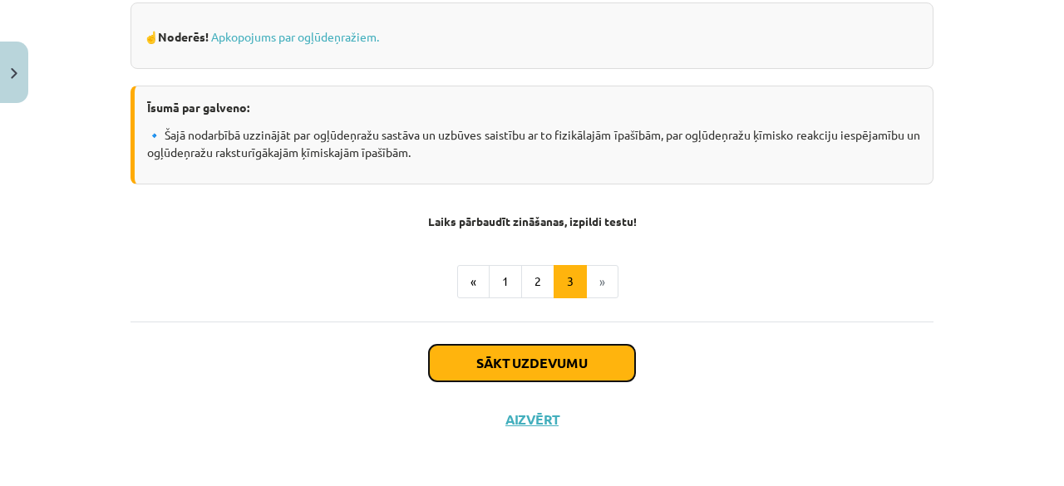
click at [512, 367] on button "Sākt uzdevumu" at bounding box center [532, 363] width 206 height 37
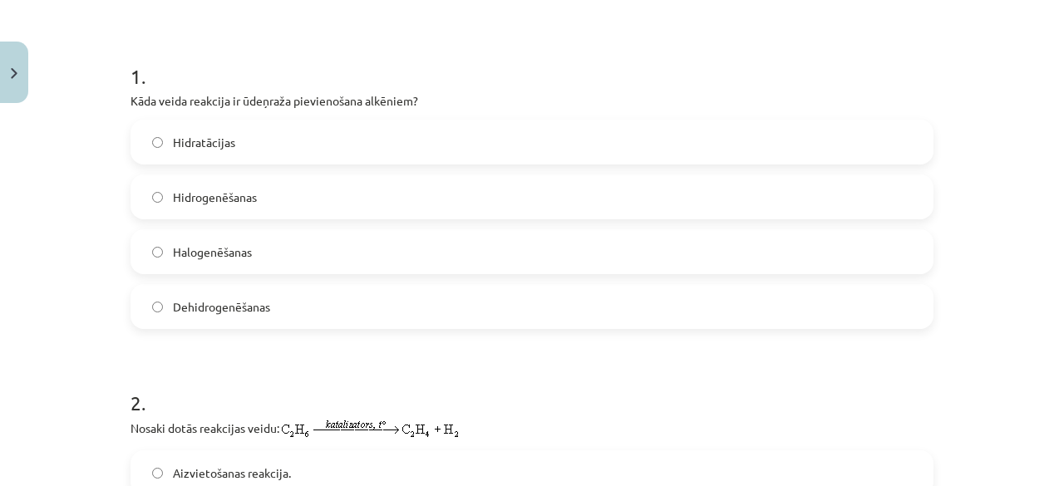
scroll to position [283, 0]
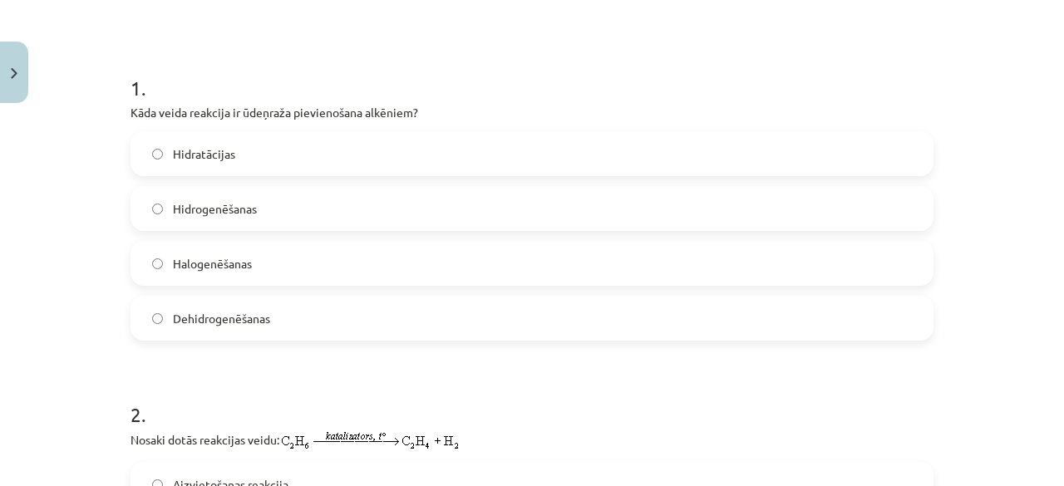
click at [396, 209] on label "Hidrogenēšanas" at bounding box center [532, 209] width 800 height 42
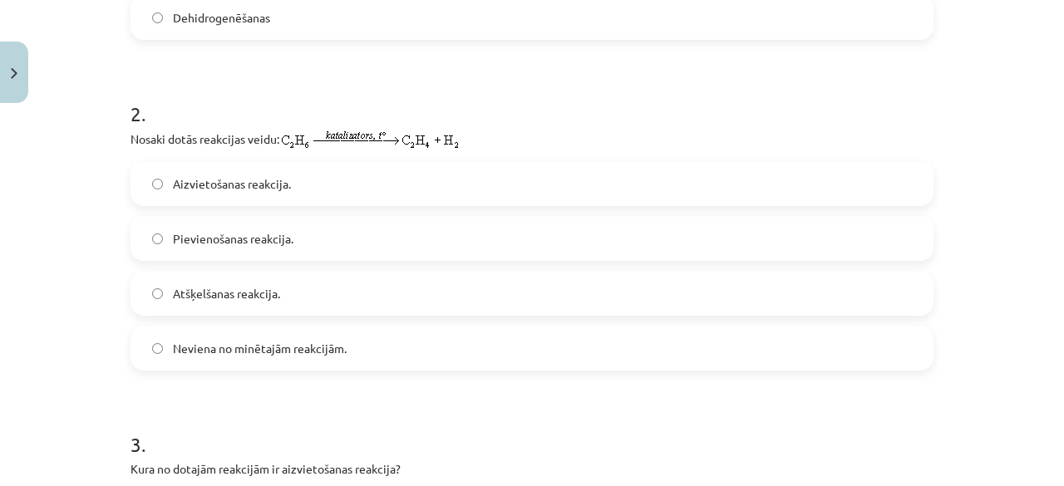
scroll to position [592, 0]
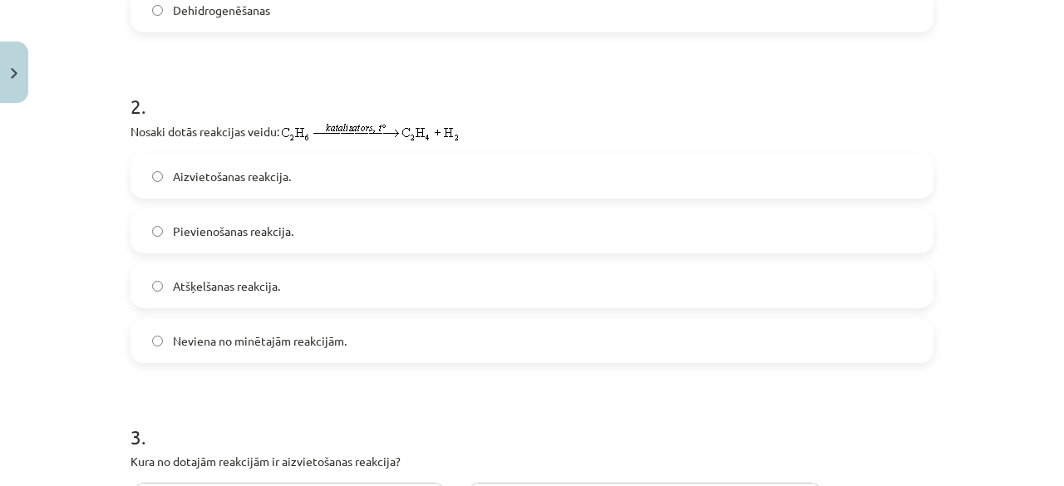
click at [394, 279] on label "Atšķelšanas reakcija." at bounding box center [532, 286] width 800 height 42
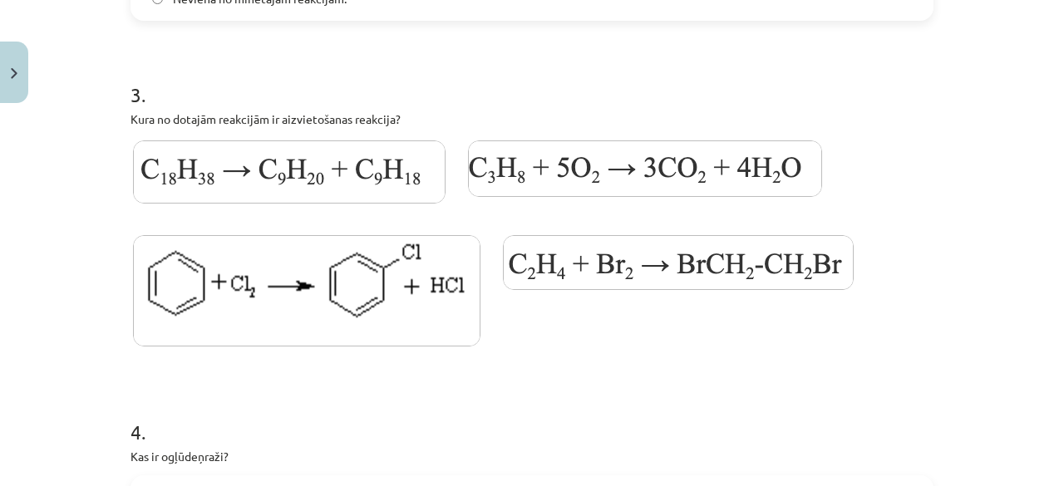
scroll to position [961, 0]
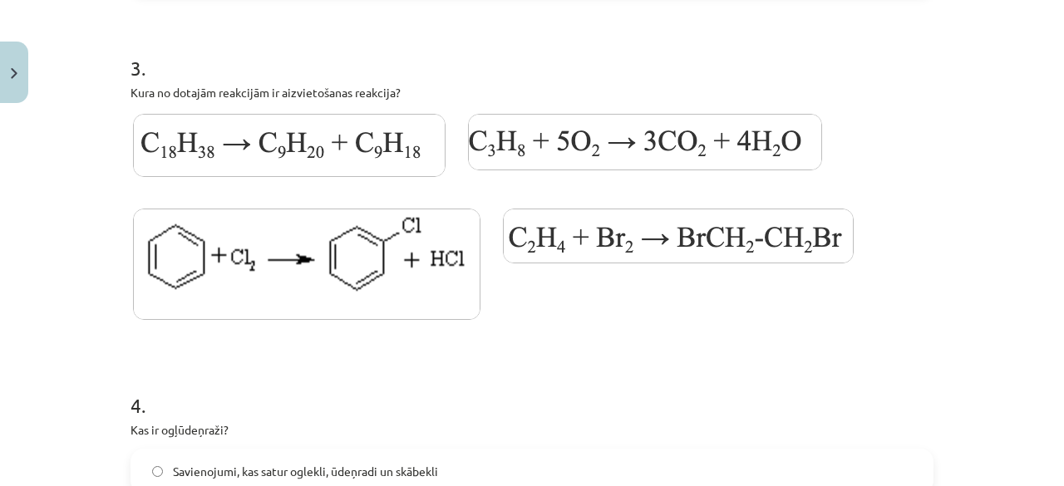
click at [376, 131] on img at bounding box center [289, 145] width 313 height 63
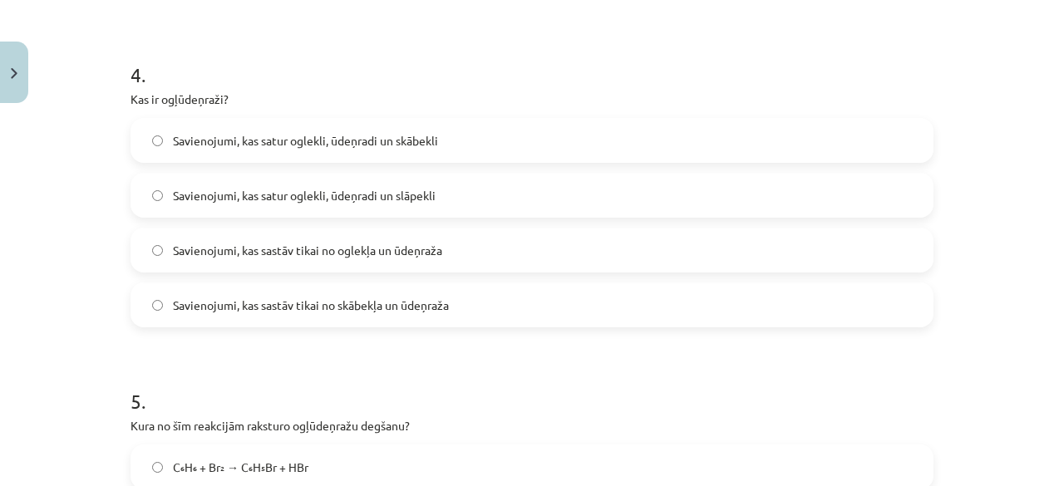
scroll to position [1269, 0]
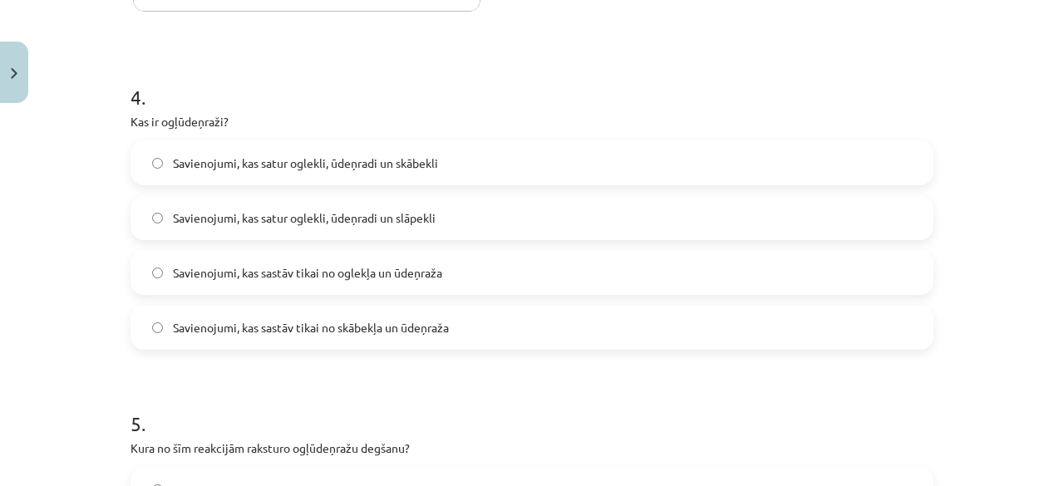
click at [592, 273] on label "Savienojumi, kas sastāv tikai no oglekļa un ūdeņraža" at bounding box center [532, 273] width 800 height 42
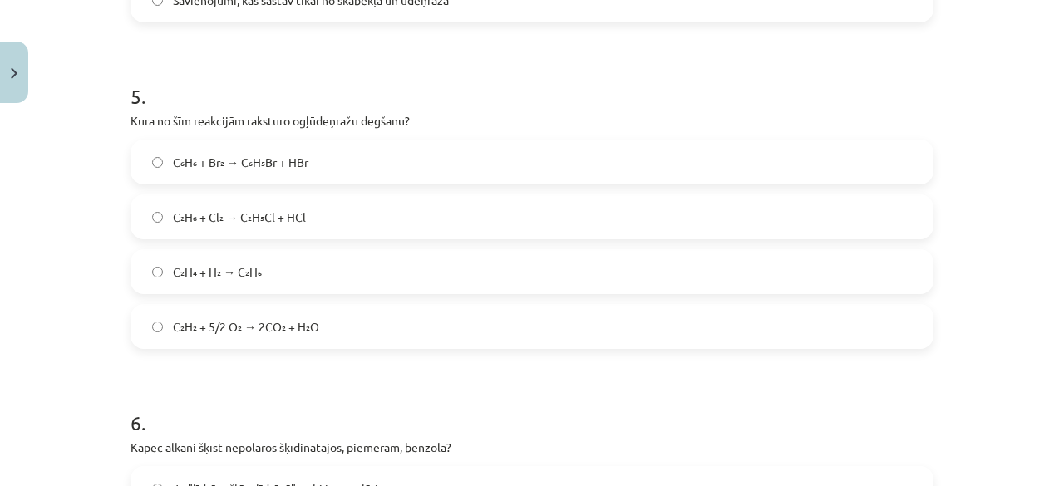
scroll to position [1597, 0]
click at [764, 318] on label "C₂H₂ + 5/2 O₂ → 2CO₂ + H₂O" at bounding box center [532, 327] width 800 height 42
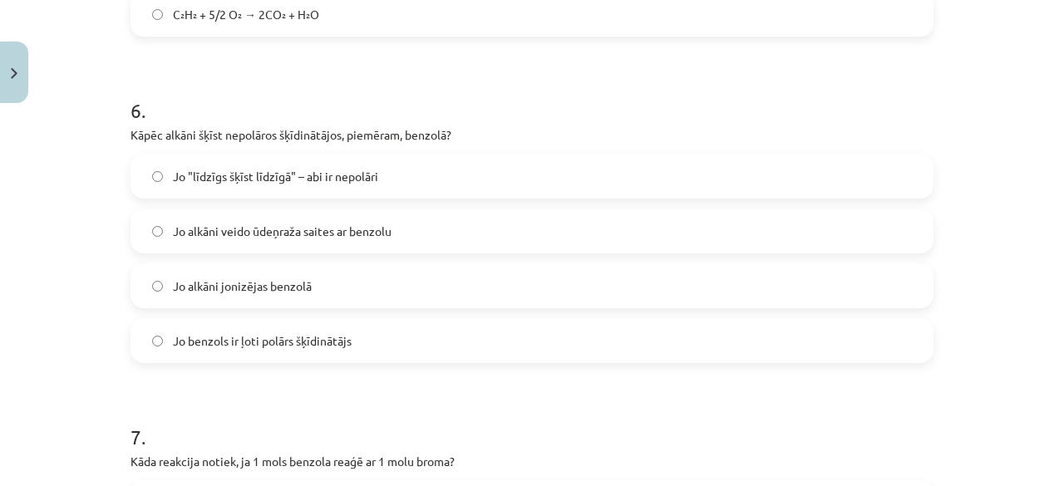
scroll to position [1909, 0]
click at [555, 190] on label "Jo "līdzīgs šķīst līdzīgā" – abi ir nepolāri" at bounding box center [532, 176] width 800 height 42
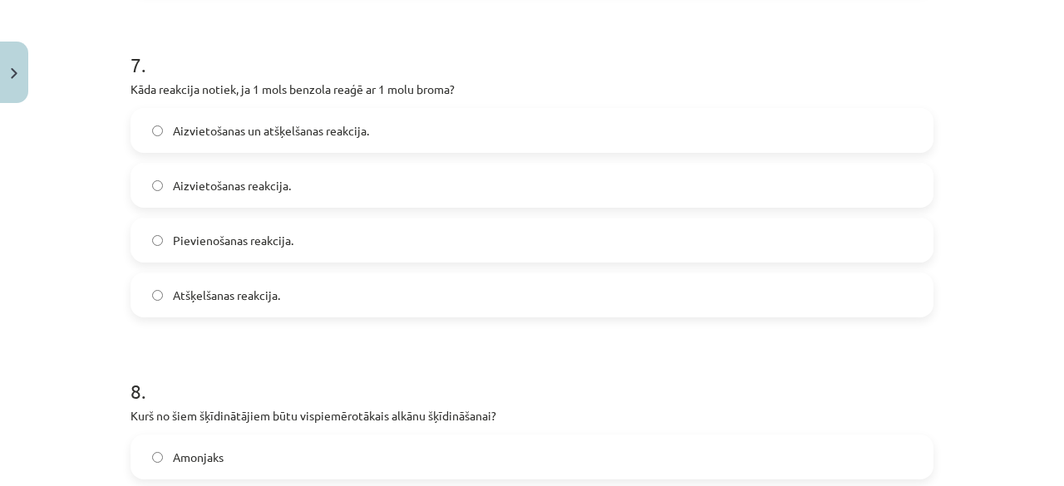
scroll to position [2274, 0]
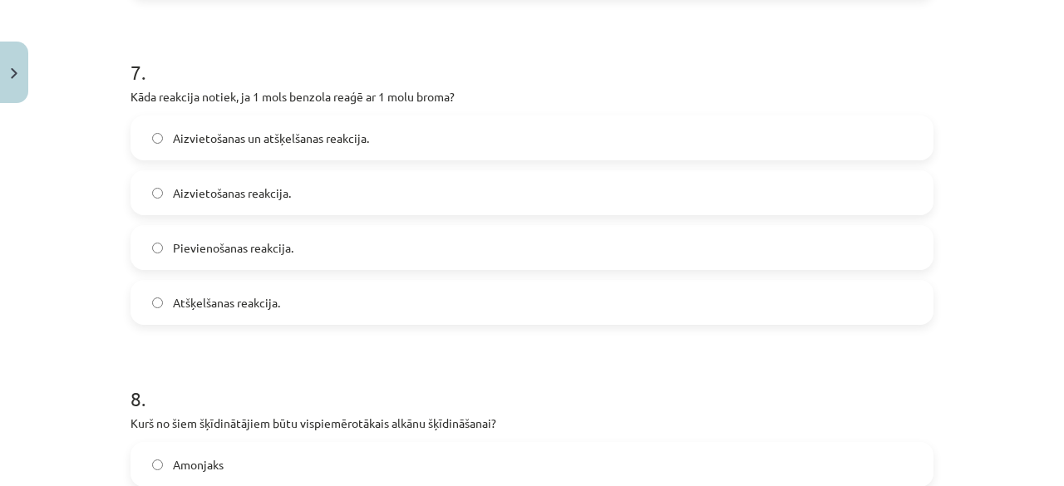
click at [833, 196] on label "Aizvietošanas reakcija." at bounding box center [532, 193] width 800 height 42
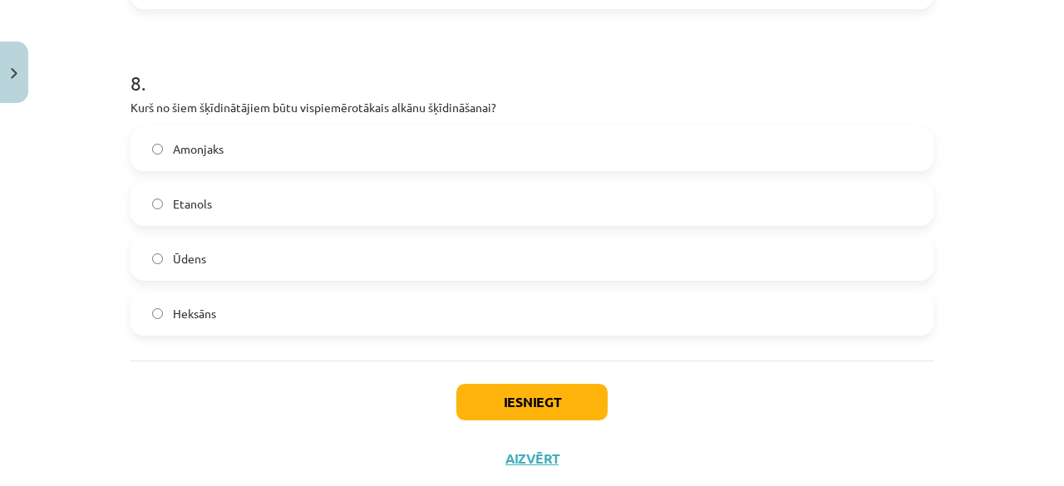
scroll to position [2564, 0]
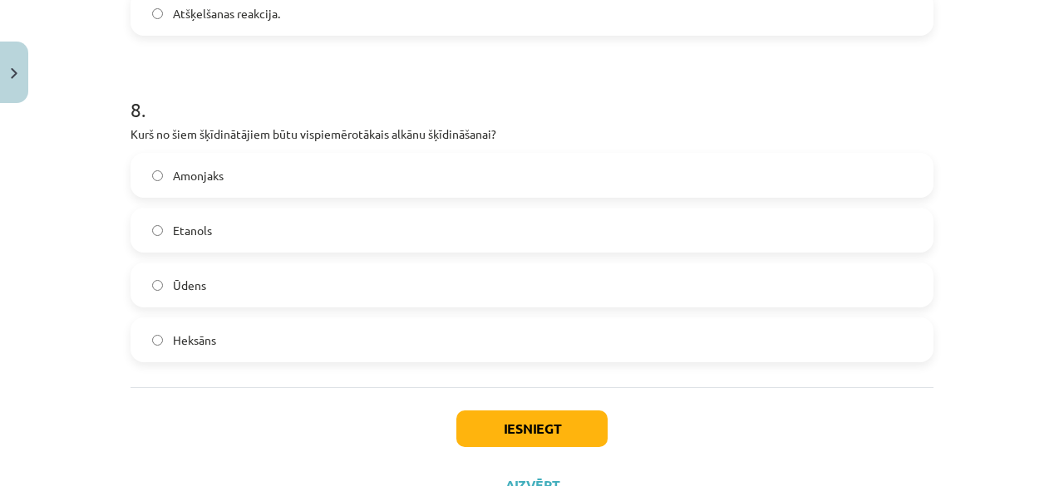
click at [509, 350] on label "Heksāns" at bounding box center [532, 340] width 800 height 42
click at [533, 421] on button "Iesniegt" at bounding box center [531, 429] width 151 height 37
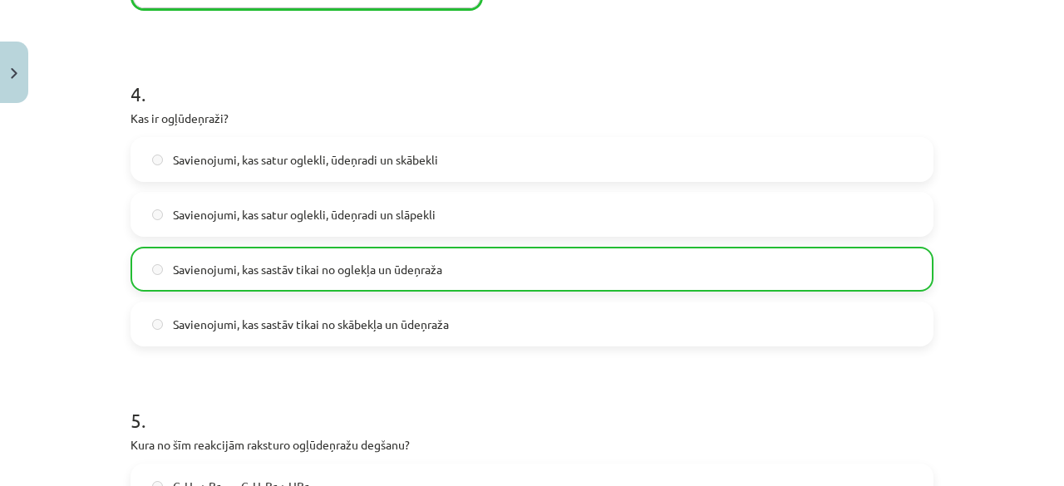
scroll to position [2682, 0]
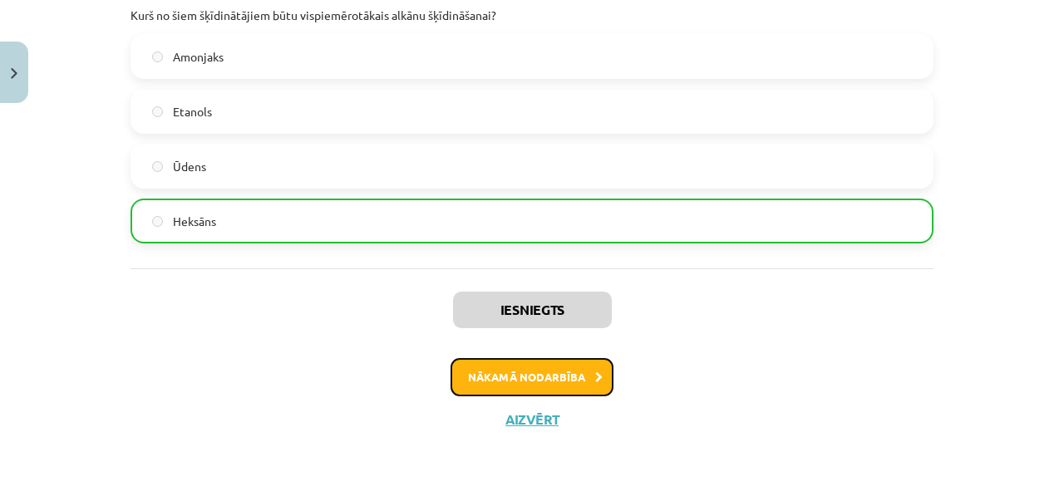
click at [508, 367] on button "Nākamā nodarbība" at bounding box center [532, 377] width 163 height 38
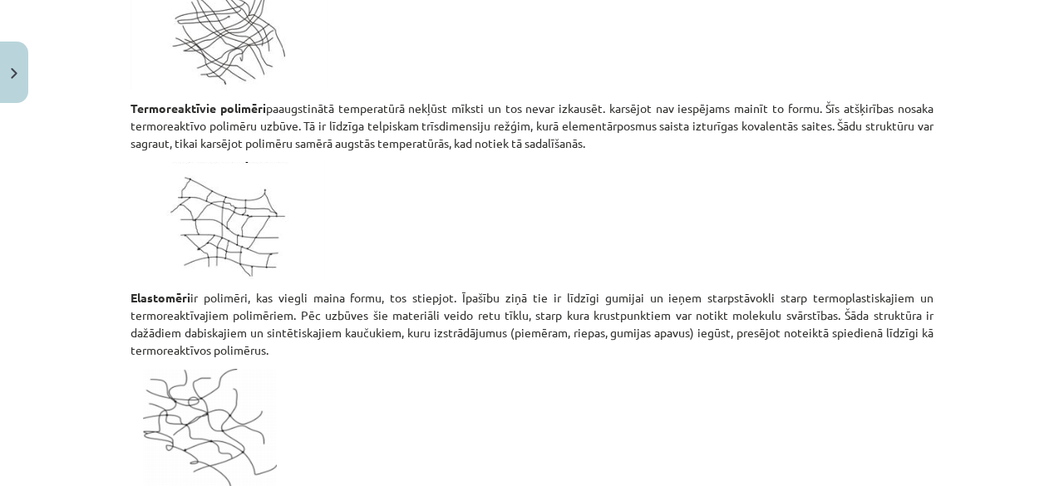
scroll to position [3410, 0]
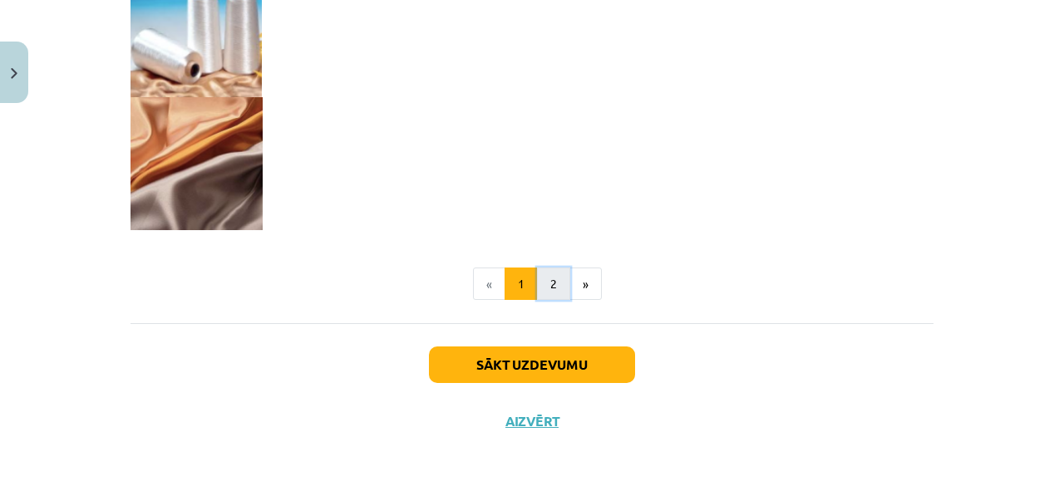
click at [549, 292] on button "2" at bounding box center [553, 284] width 33 height 33
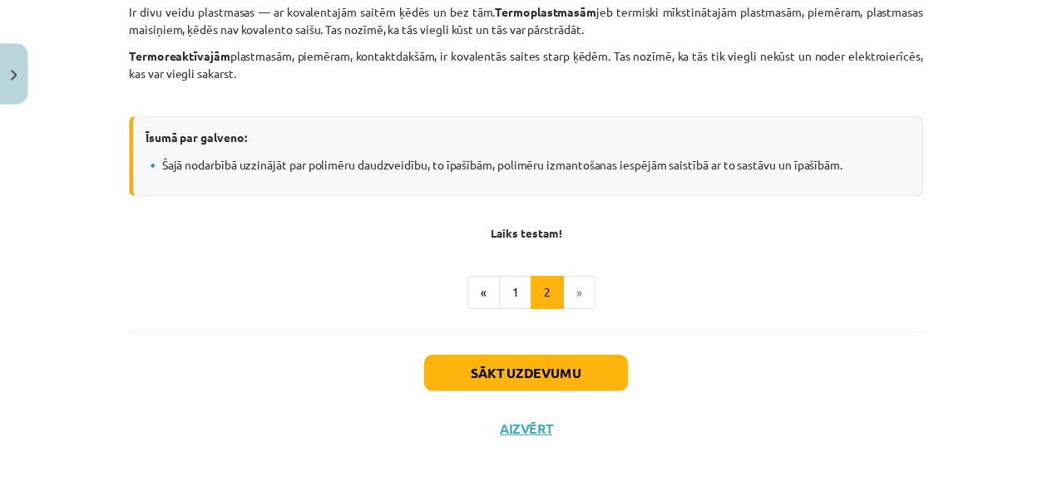
scroll to position [2362, 0]
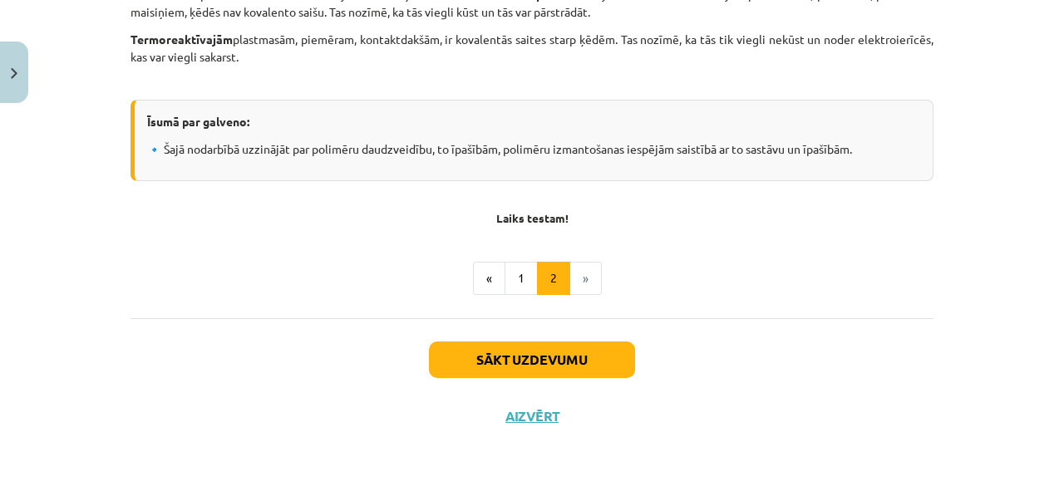
click at [28, 81] on div "Mācību tēma: Ķīmijas i - 11. klases 1. ieskaites mācību materiāls #4 3. tema. P…" at bounding box center [532, 243] width 1064 height 486
click at [13, 77] on img "Close" at bounding box center [14, 73] width 7 height 11
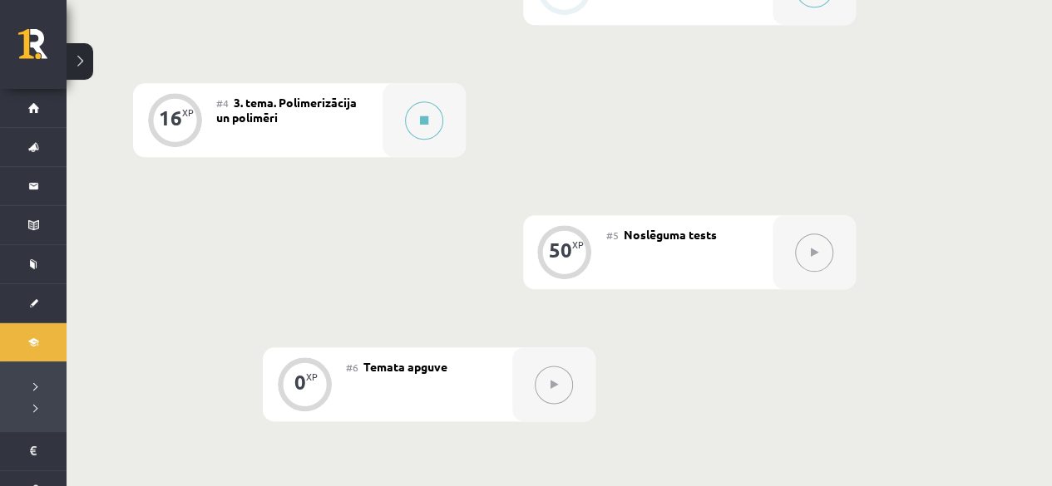
scroll to position [817, 0]
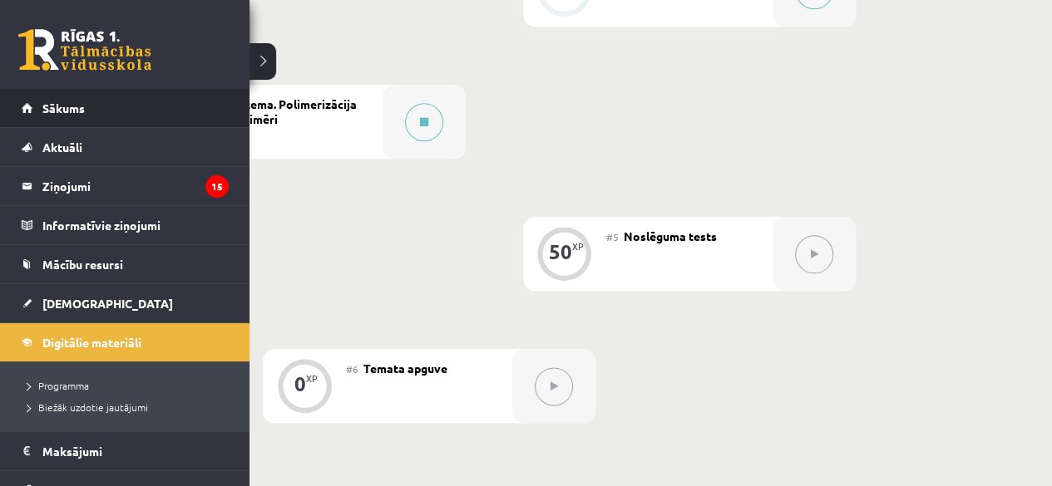
click at [12, 114] on li "Sākums" at bounding box center [124, 108] width 249 height 39
click at [39, 108] on link "Sākums" at bounding box center [125, 108] width 207 height 38
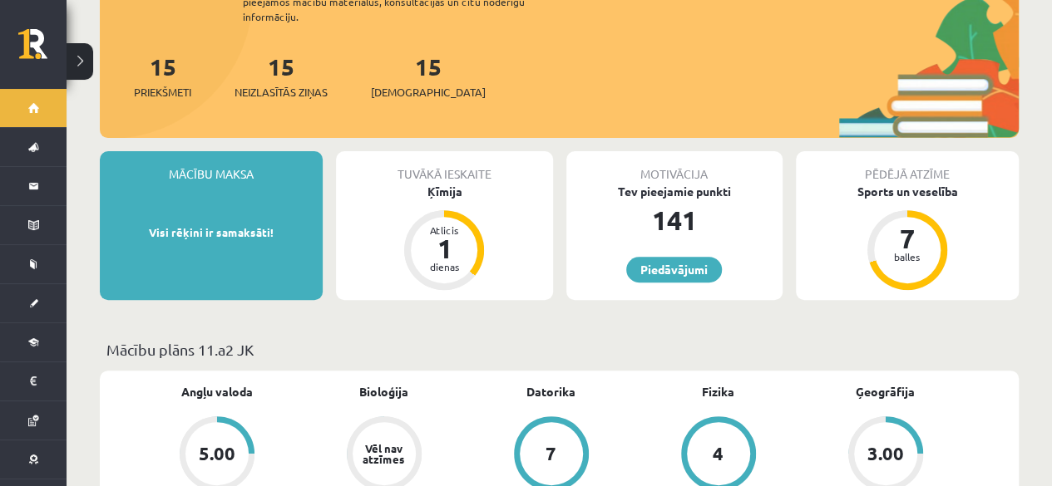
scroll to position [209, 0]
